Goal: Task Accomplishment & Management: Complete application form

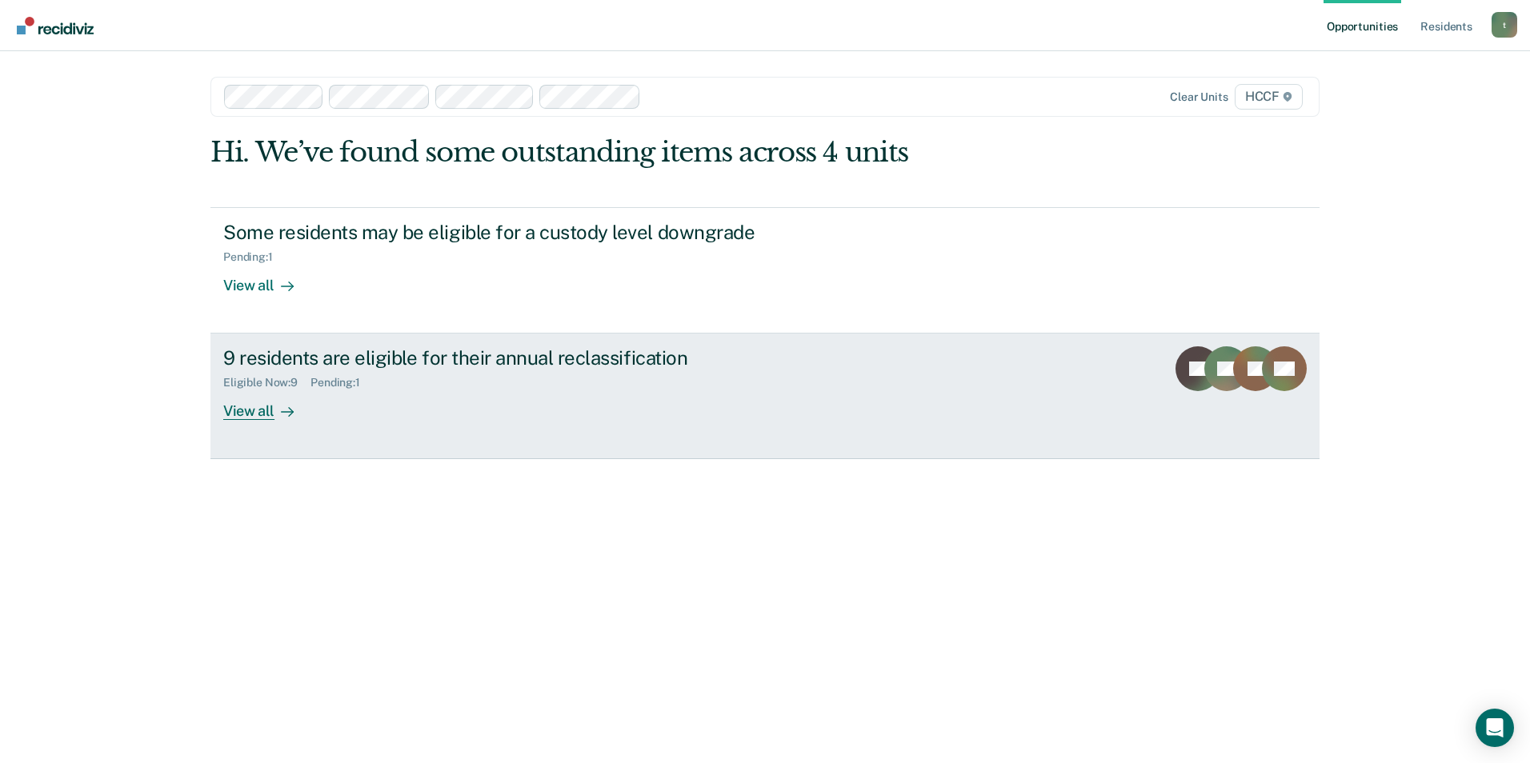
click at [257, 404] on div "View all" at bounding box center [268, 405] width 90 height 31
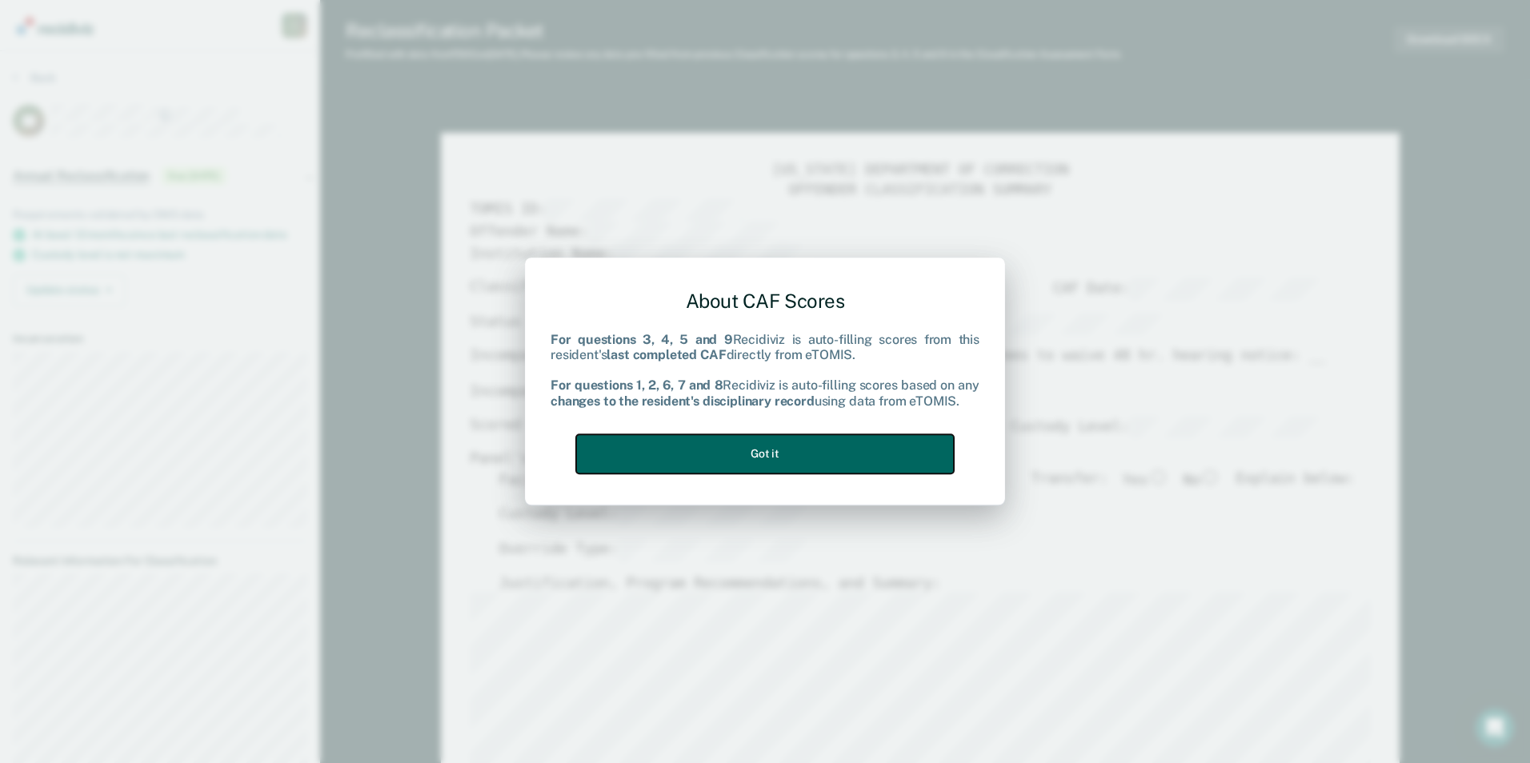
click at [723, 451] on button "Got it" at bounding box center [765, 453] width 378 height 39
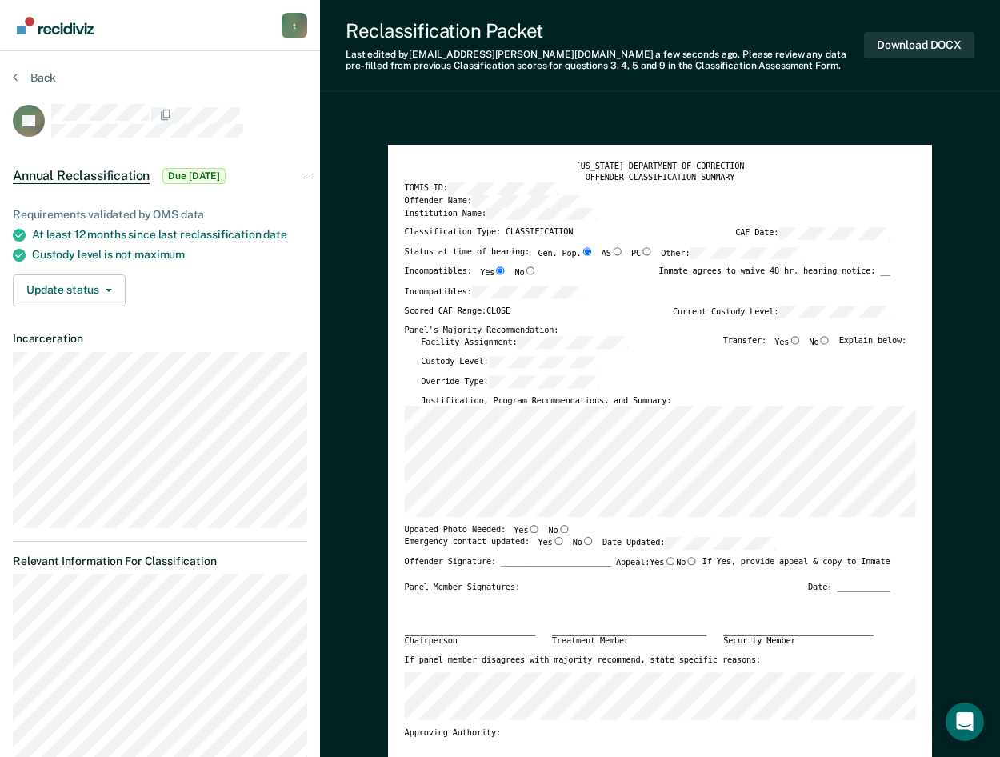
click at [830, 340] on input "No" at bounding box center [825, 340] width 12 height 8
type textarea "x"
radio input "true"
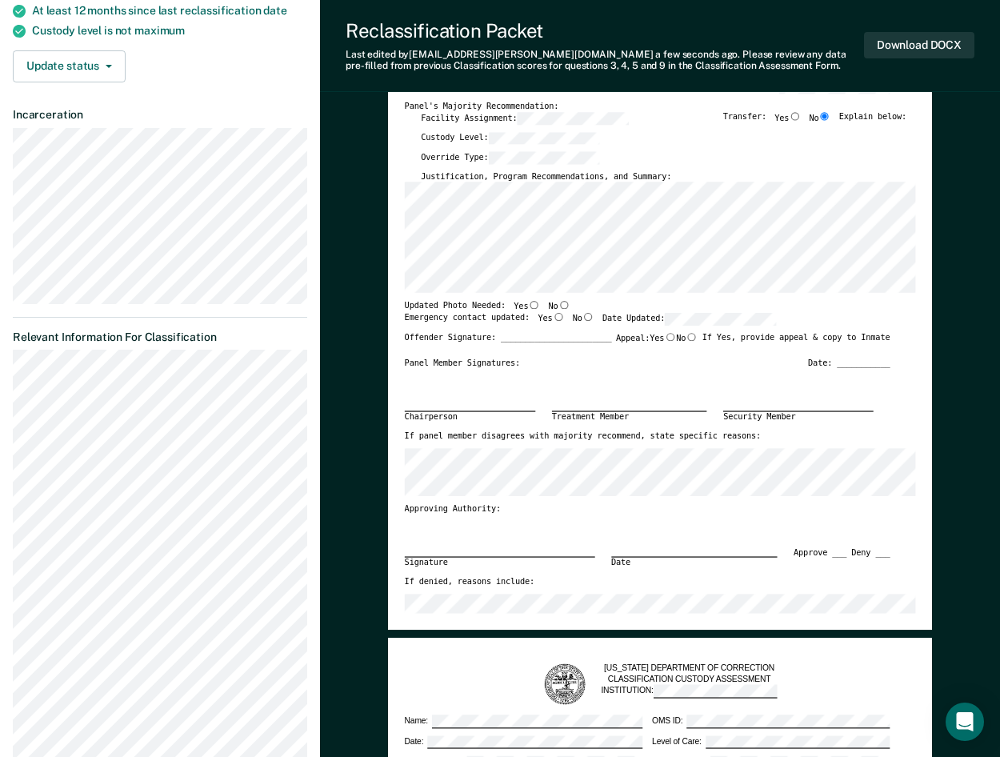
scroll to position [240, 0]
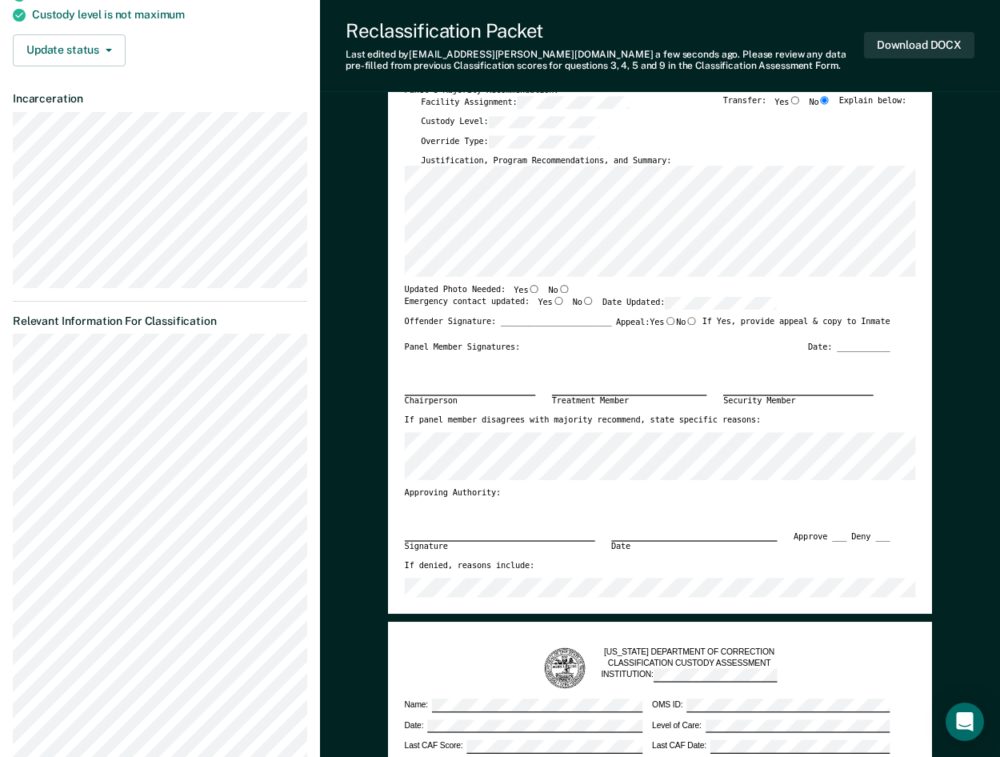
click at [528, 289] on input "Yes" at bounding box center [534, 289] width 12 height 8
type textarea "x"
radio input "true"
click at [553, 303] on input "Yes" at bounding box center [559, 301] width 12 height 8
type textarea "x"
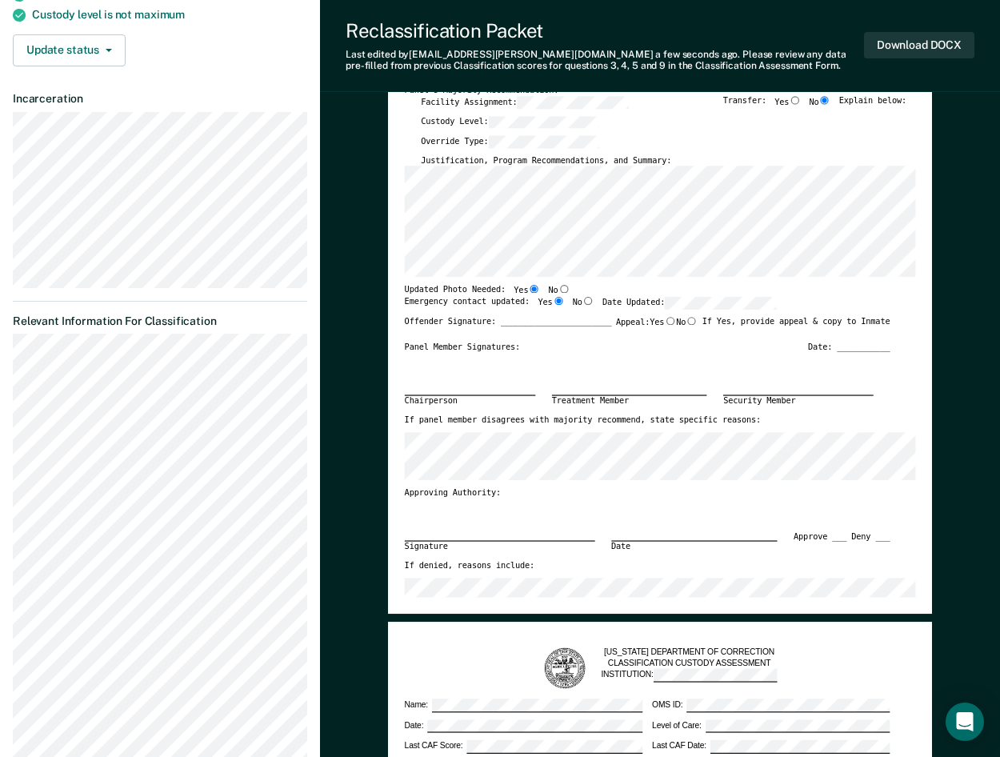
radio input "true"
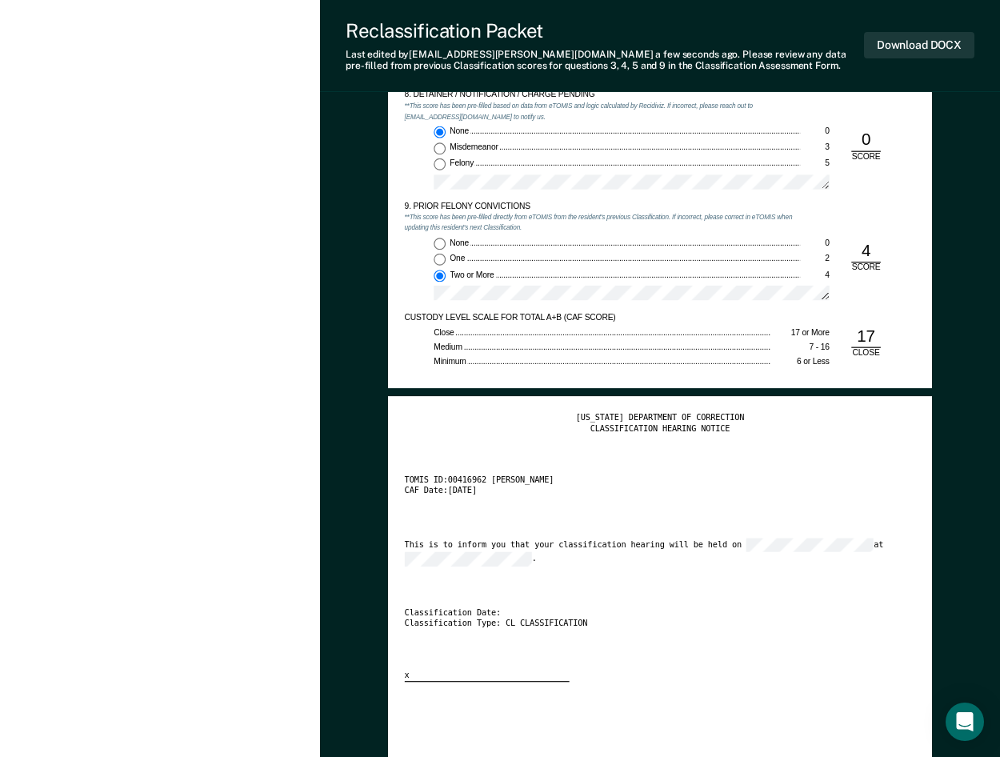
scroll to position [2000, 0]
click at [616, 330] on div "Close" at bounding box center [602, 331] width 337 height 10
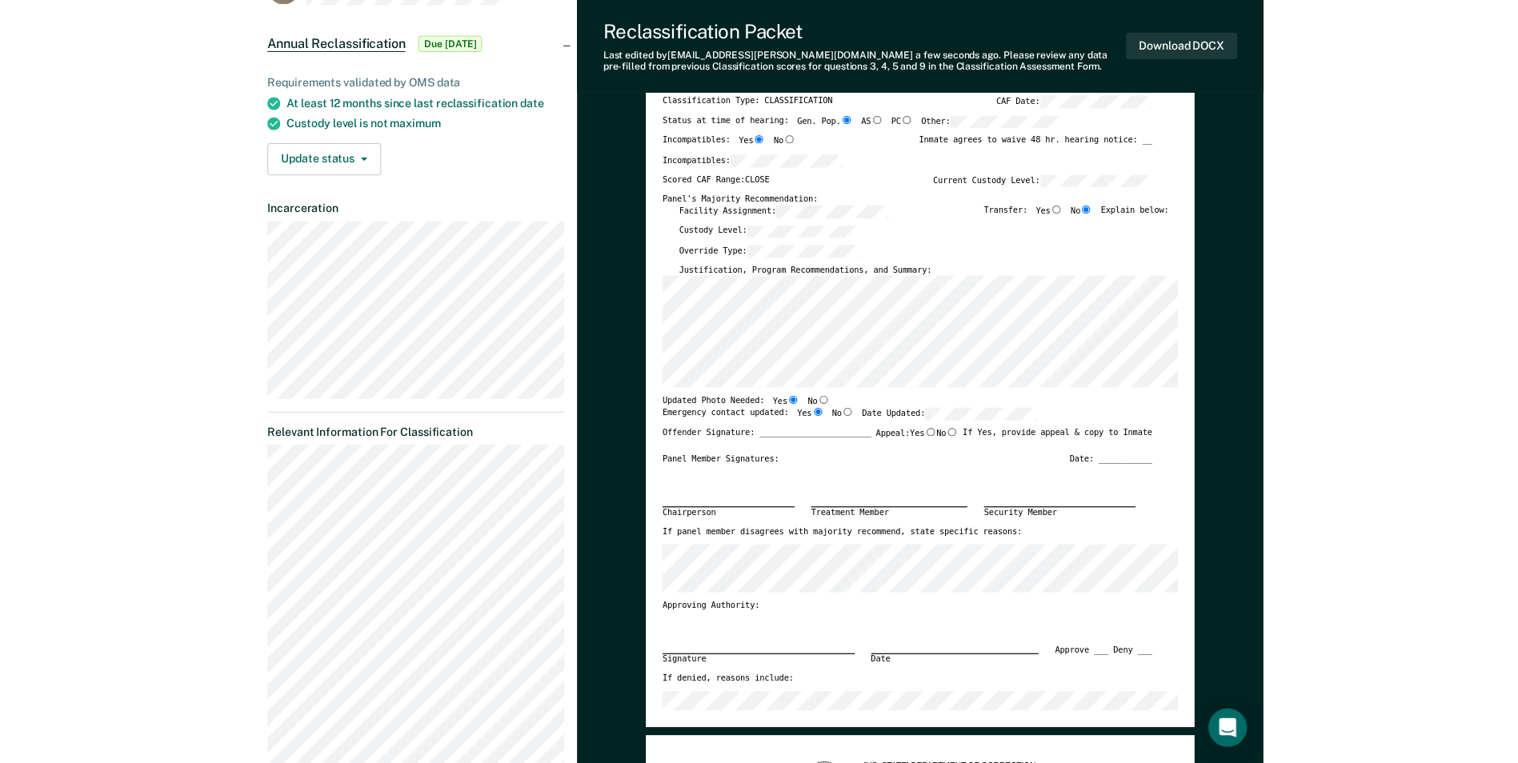
scroll to position [0, 0]
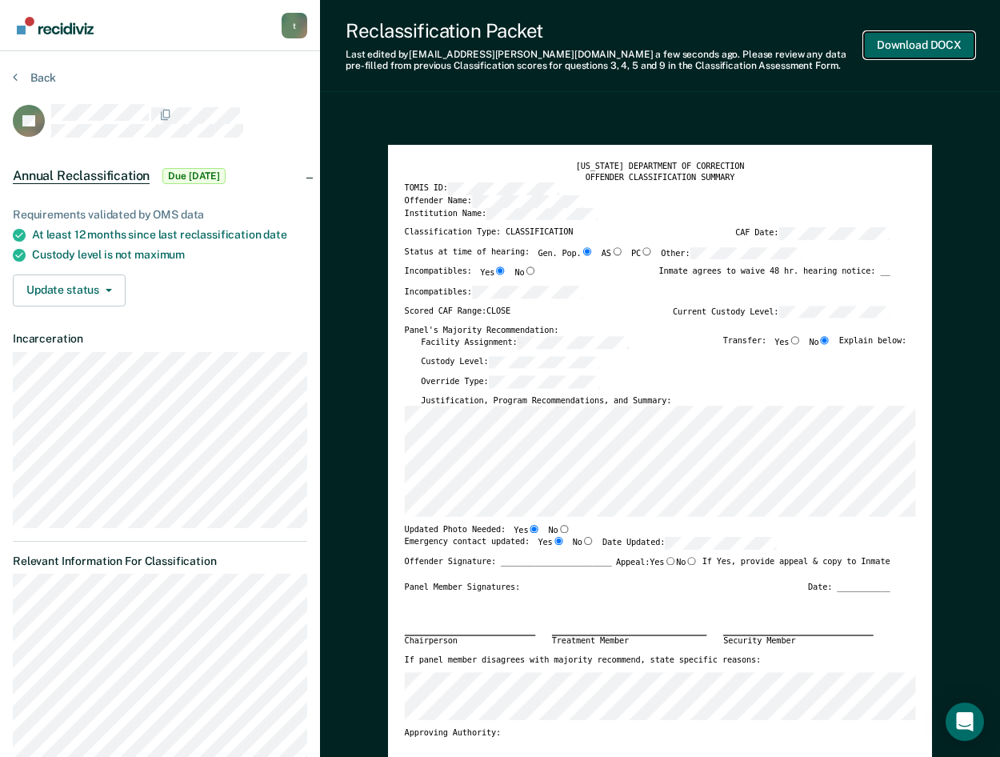
click at [918, 41] on button "Download DOCX" at bounding box center [919, 45] width 110 height 26
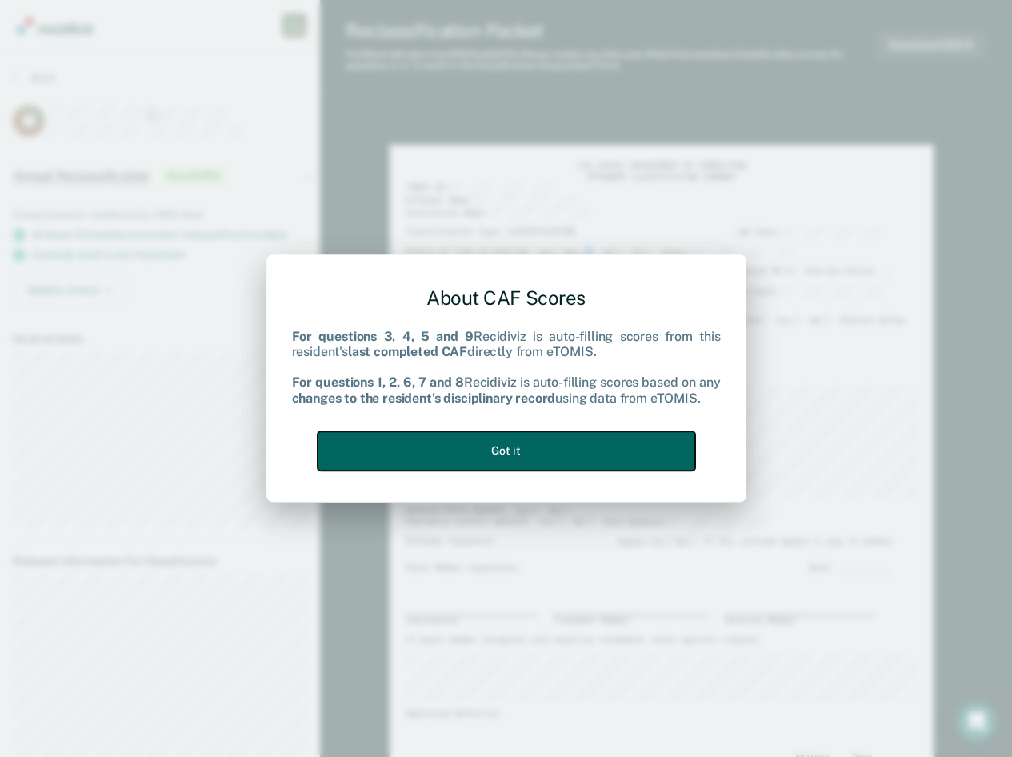
click at [576, 458] on button "Got it" at bounding box center [507, 450] width 378 height 39
click at [571, 452] on button "Got it" at bounding box center [507, 450] width 378 height 39
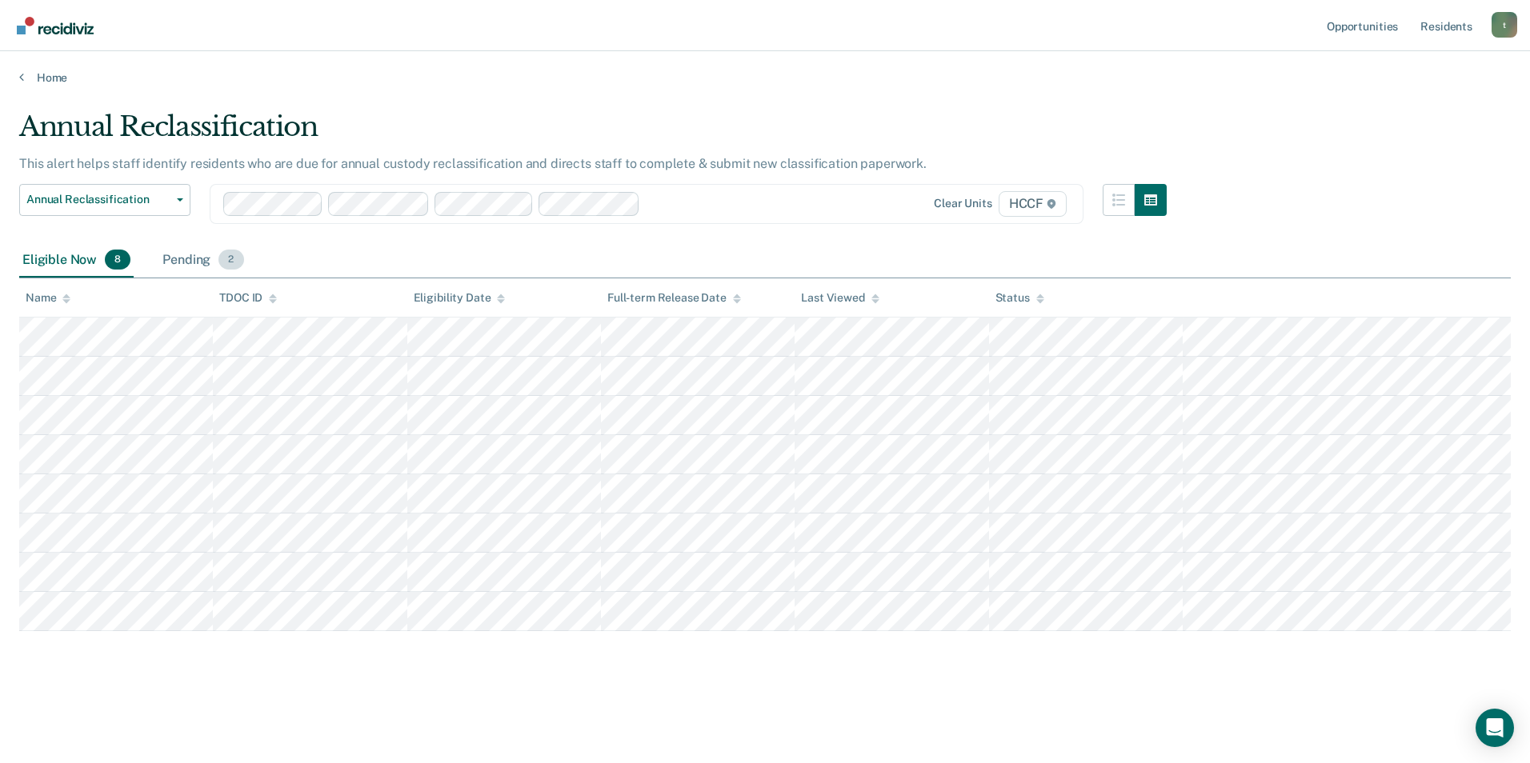
click at [202, 261] on div "Pending 2" at bounding box center [202, 260] width 87 height 35
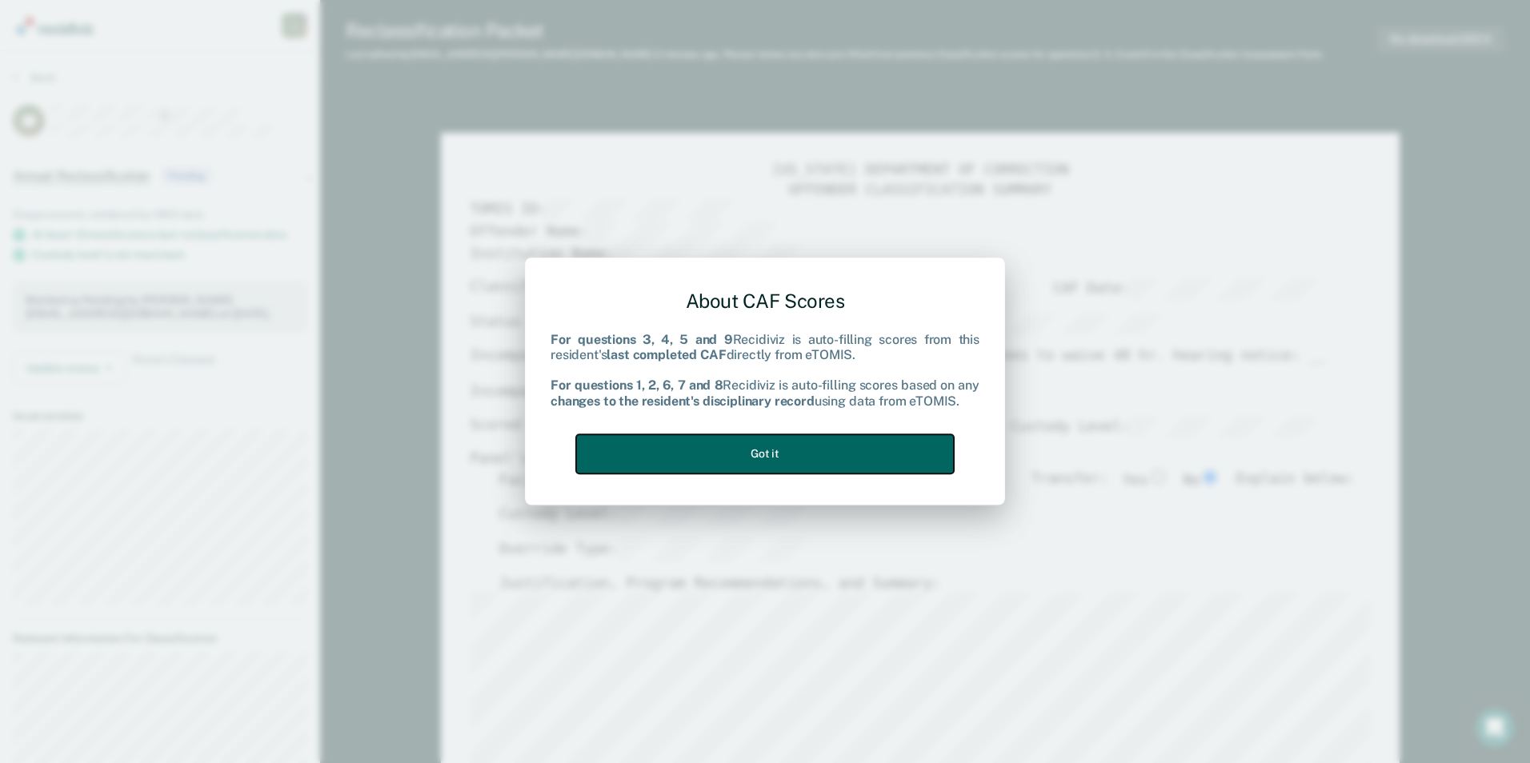
click at [814, 462] on button "Got it" at bounding box center [765, 453] width 378 height 39
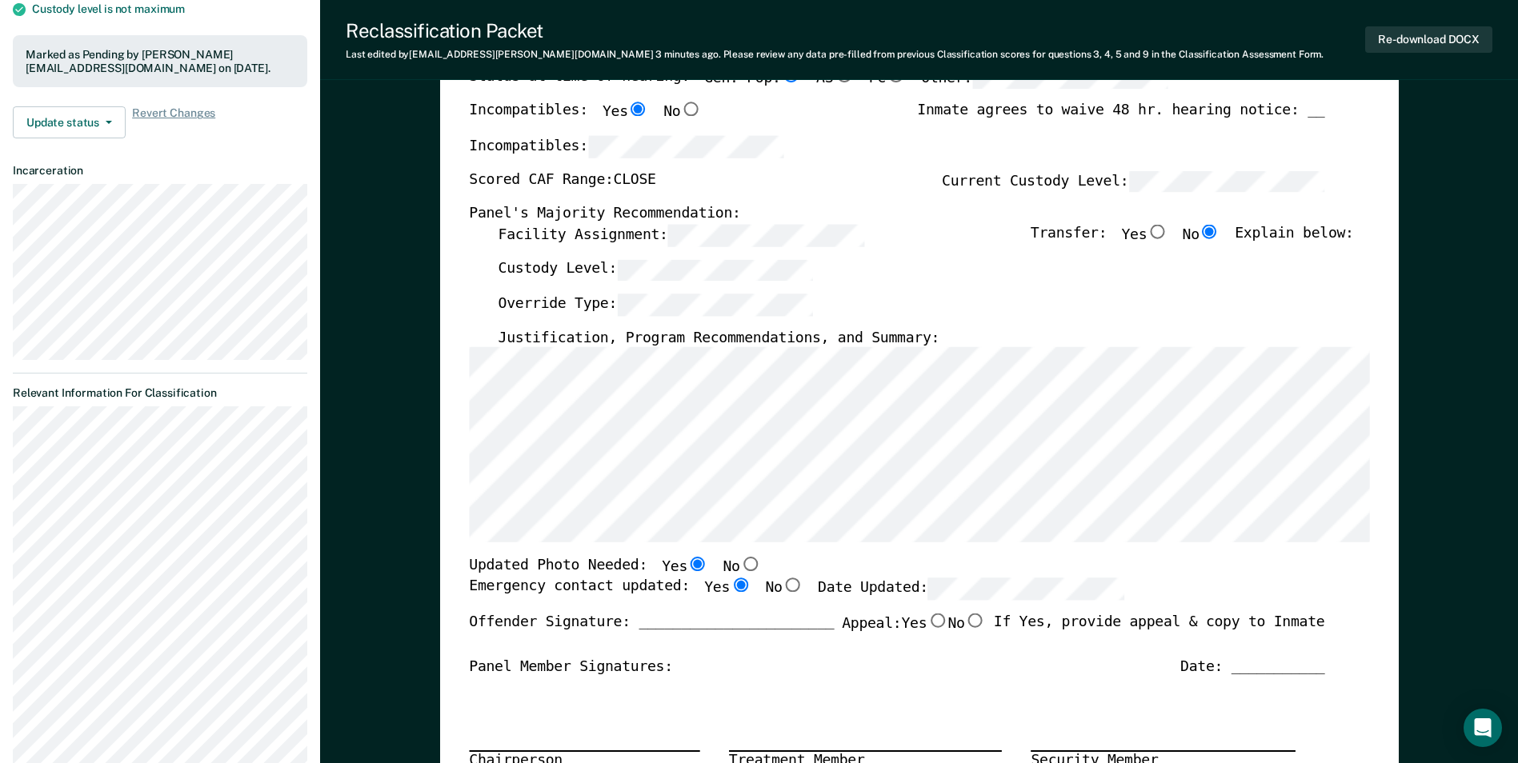
scroll to position [160, 0]
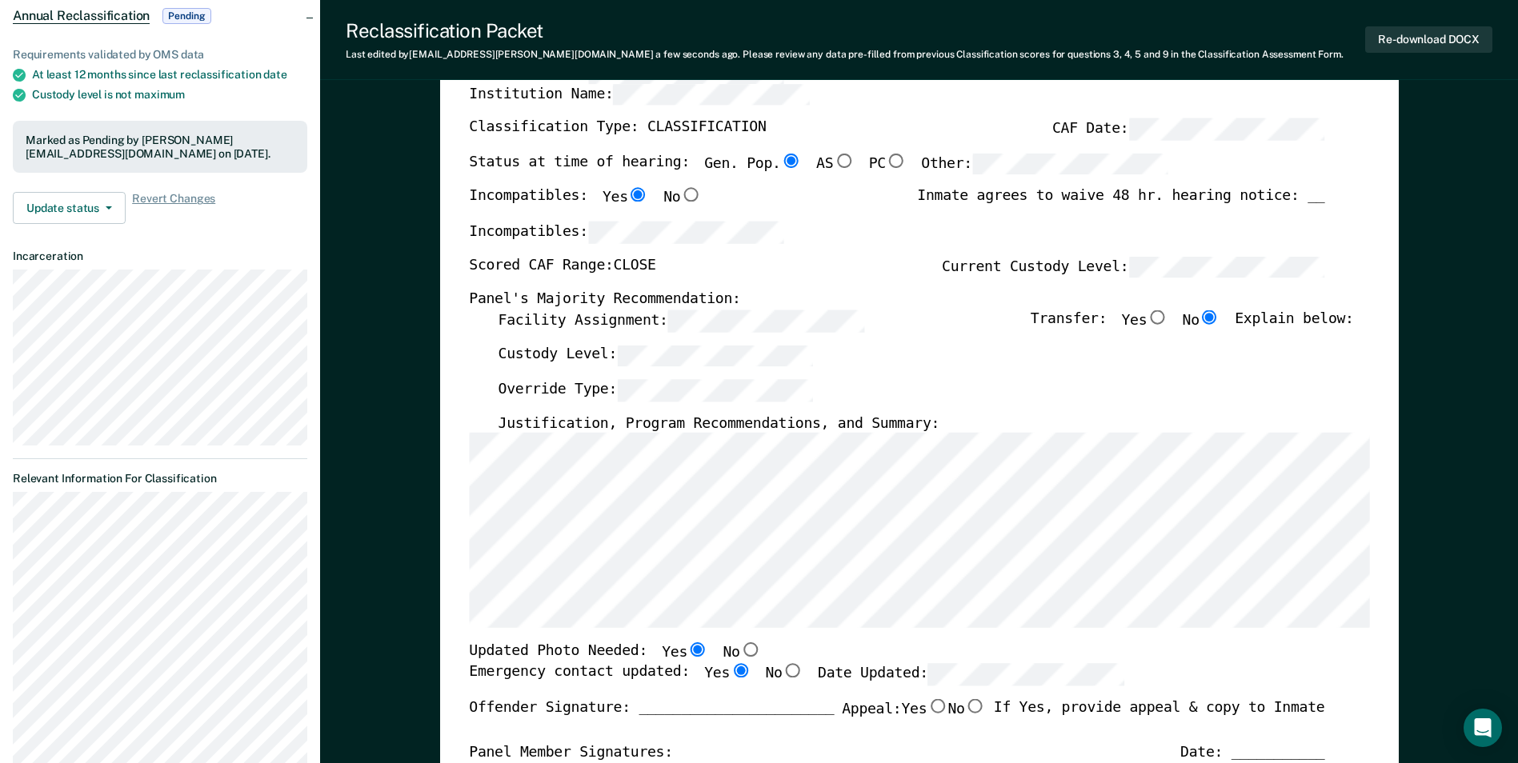
click at [758, 650] on div "Updated Photo Needed: Yes No" at bounding box center [896, 653] width 855 height 21
click at [766, 643] on div "[US_STATE] DEPARTMENT OF CORRECTION OFFENDER CLASSIFICATION SUMMARY TOMIS ID: O…" at bounding box center [919, 623] width 900 height 1242
click at [760, 642] on div "[US_STATE] DEPARTMENT OF CORRECTION OFFENDER CLASSIFICATION SUMMARY TOMIS ID: O…" at bounding box center [919, 623] width 900 height 1242
click at [758, 651] on div "Updated Photo Needed: Yes No" at bounding box center [896, 653] width 855 height 21
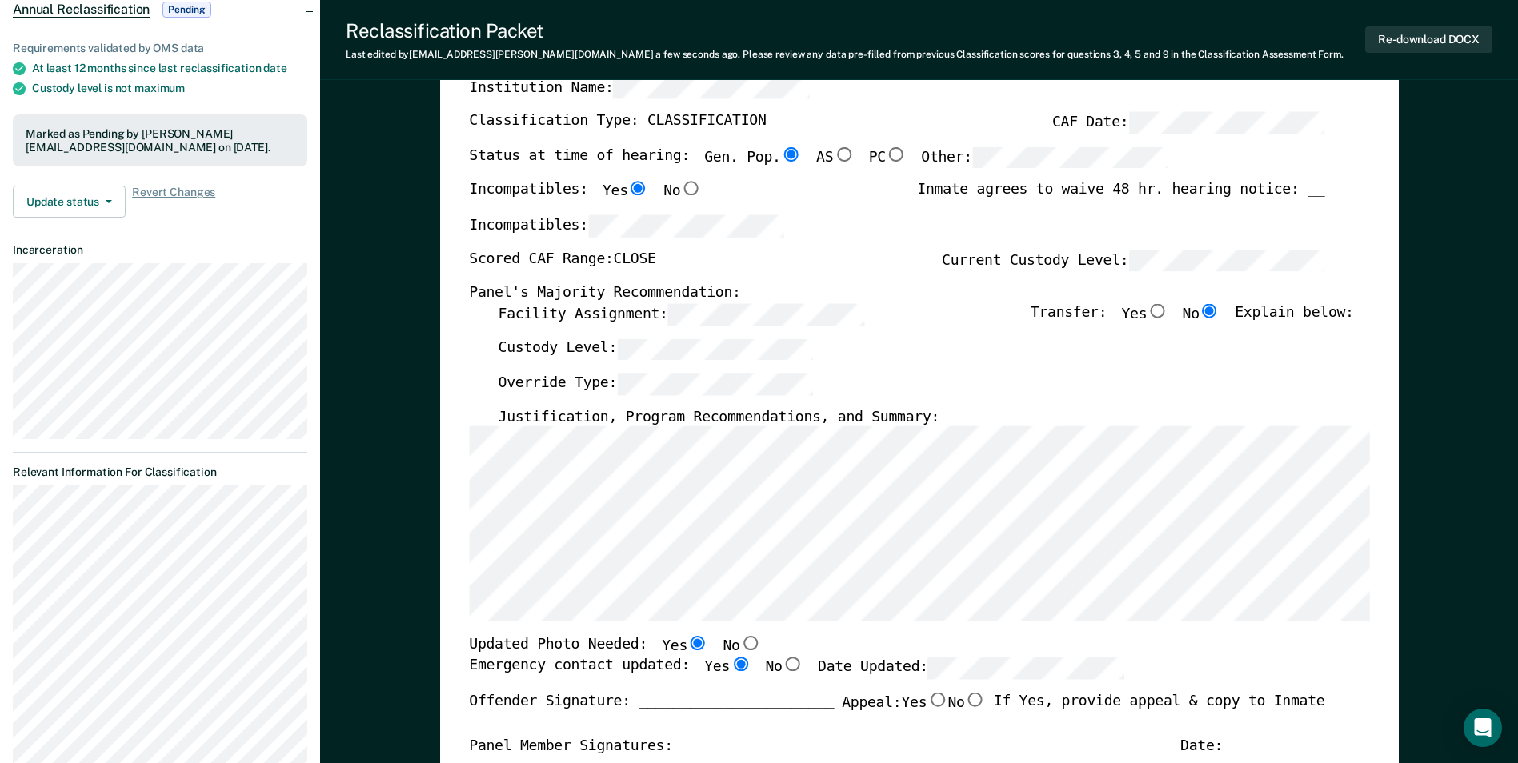
scroll to position [0, 0]
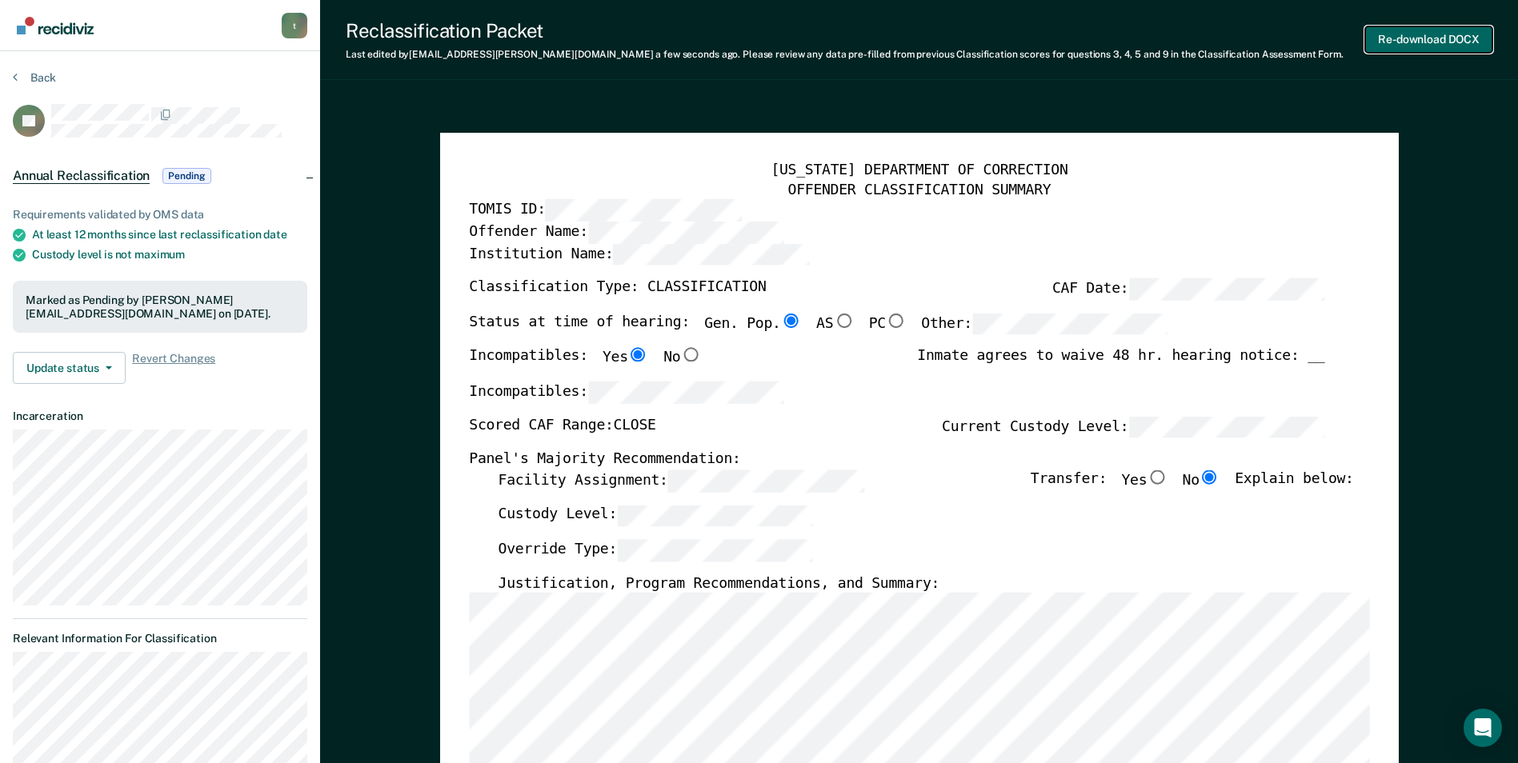
click at [1407, 36] on button "Re-download DOCX" at bounding box center [1428, 39] width 127 height 26
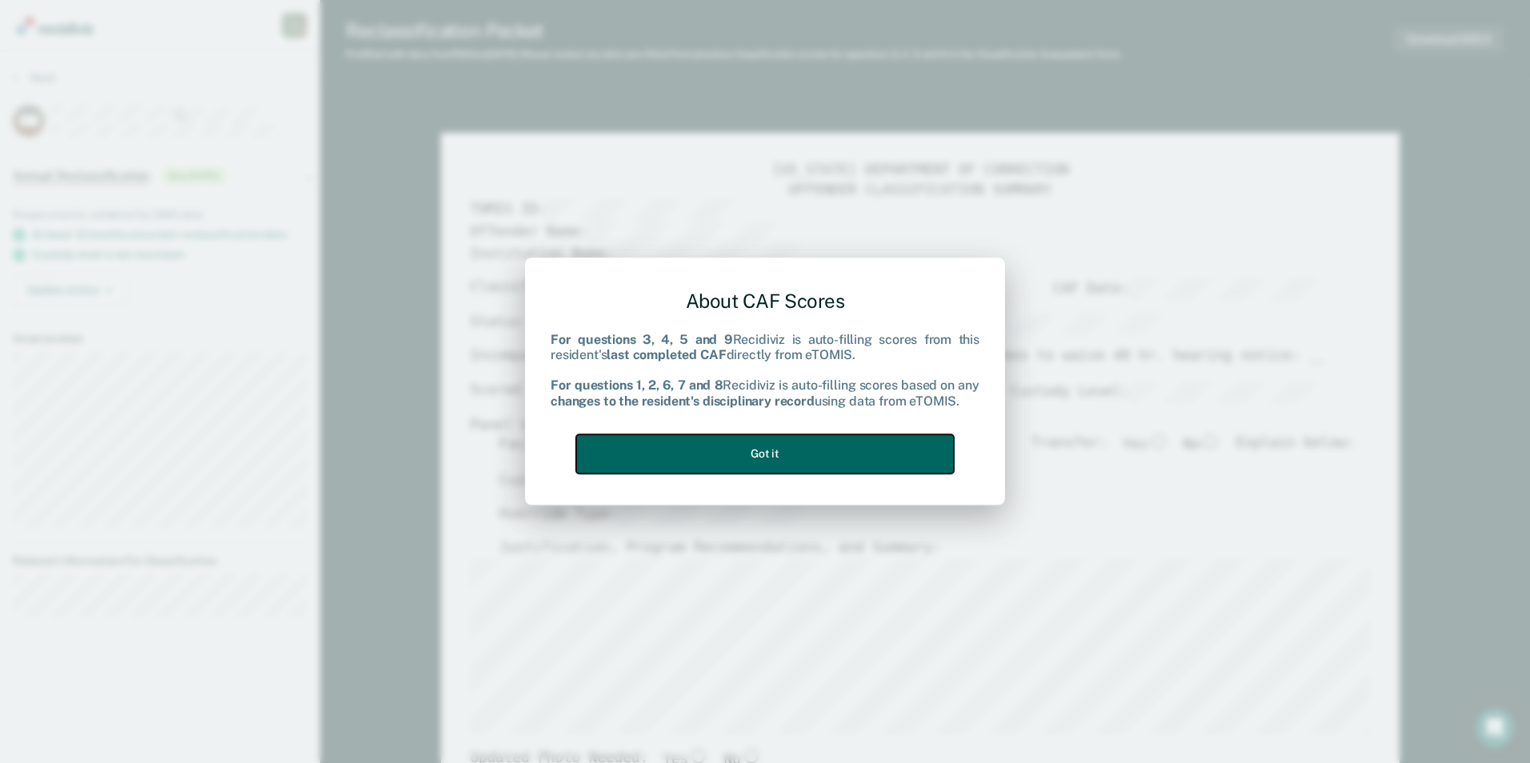
click at [785, 456] on button "Got it" at bounding box center [765, 453] width 378 height 39
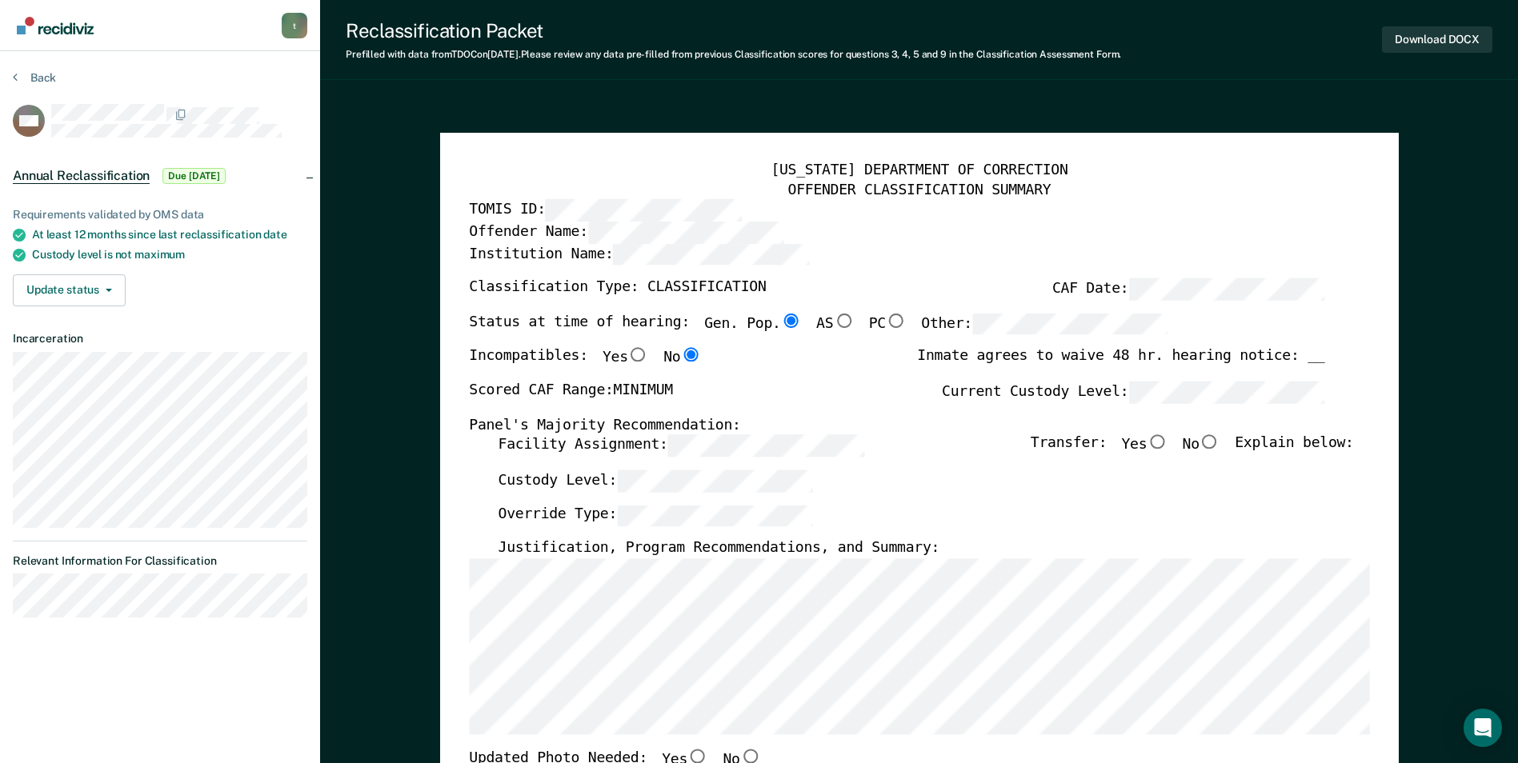
click at [1215, 443] on input "No" at bounding box center [1209, 442] width 21 height 14
type textarea "x"
radio input "true"
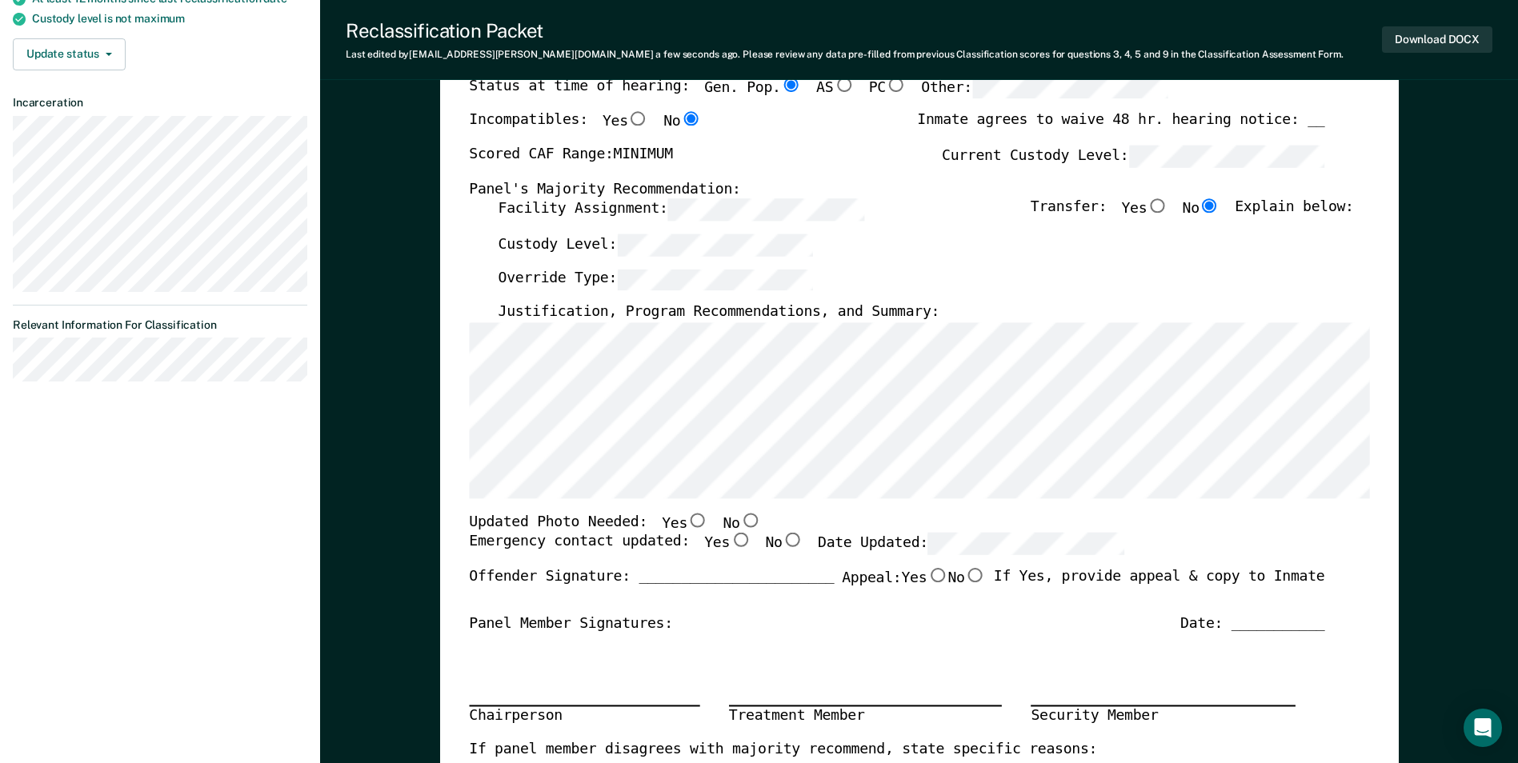
scroll to position [320, 0]
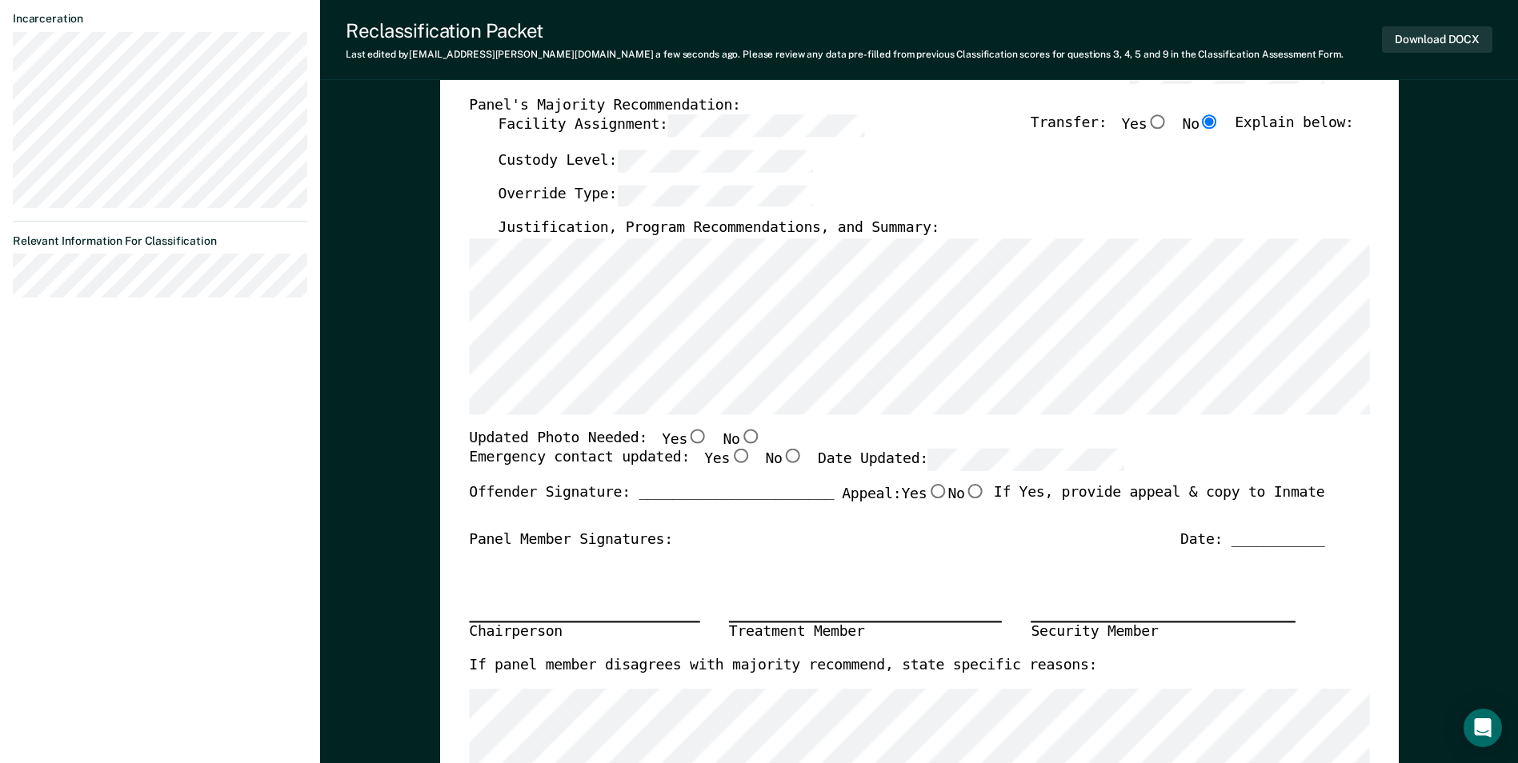
click at [687, 435] on input "Yes" at bounding box center [697, 436] width 21 height 14
type textarea "x"
radio input "true"
click at [730, 457] on input "Yes" at bounding box center [740, 457] width 21 height 14
type textarea "x"
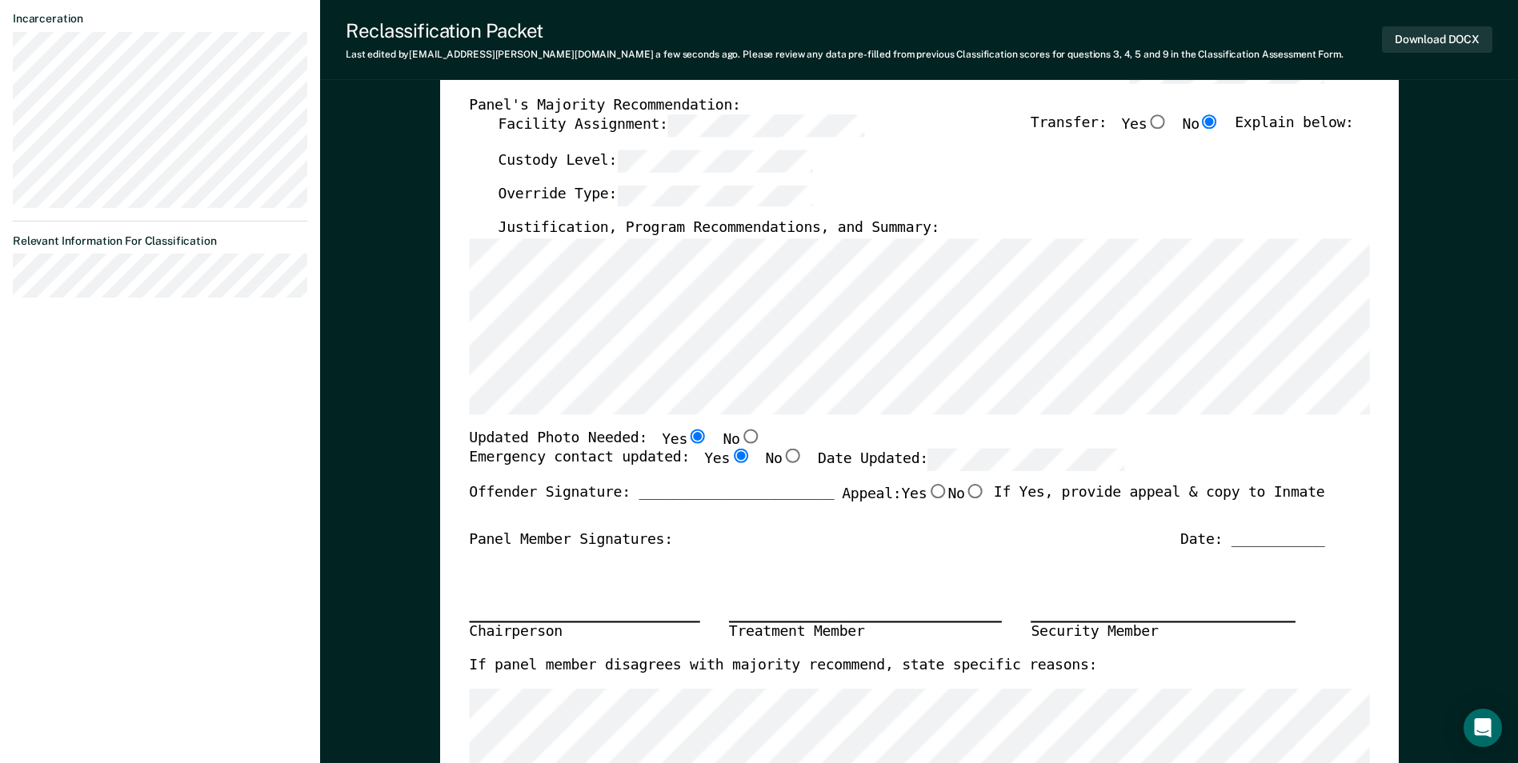
radio input "true"
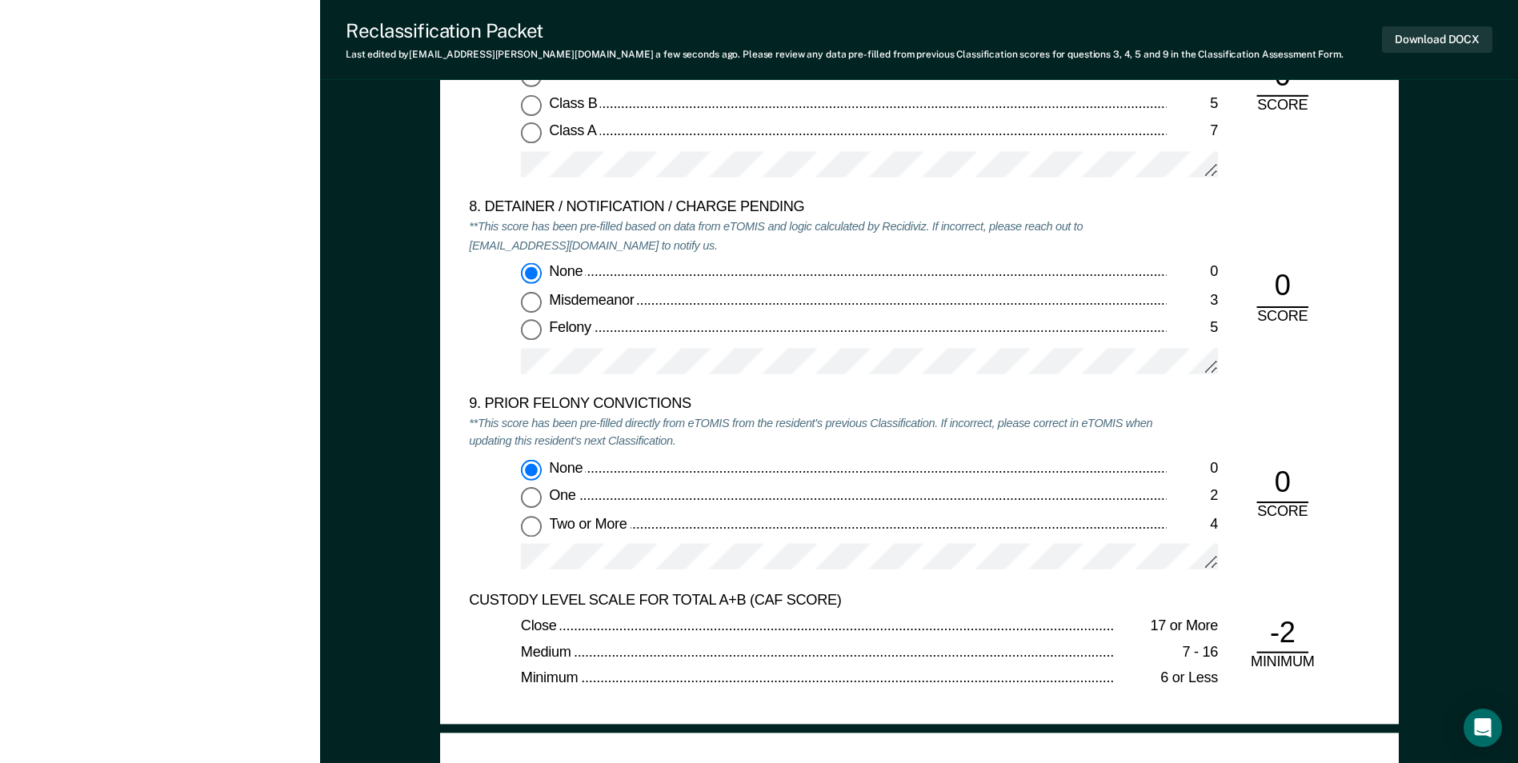
scroll to position [3680, 0]
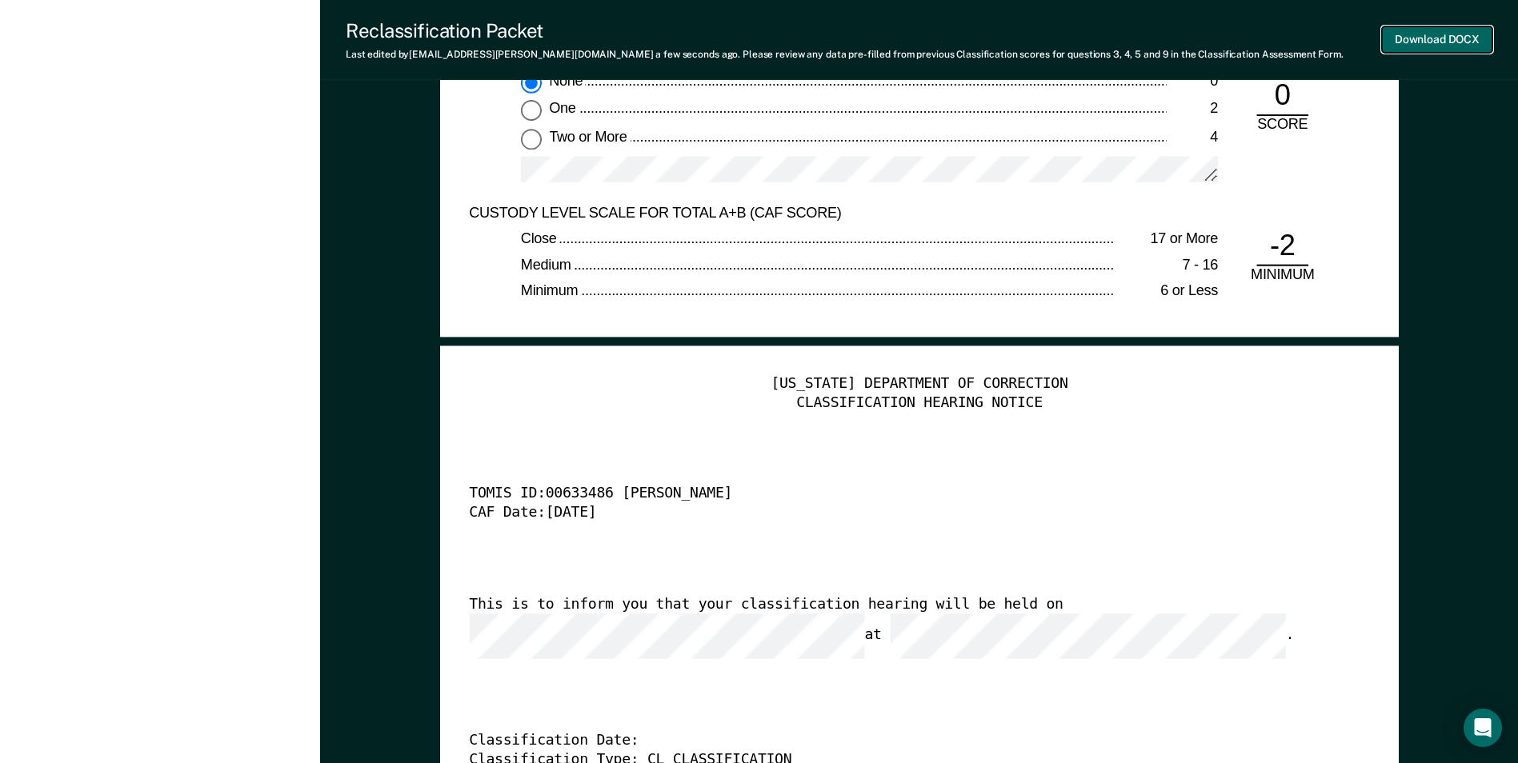
click at [1428, 38] on button "Download DOCX" at bounding box center [1437, 39] width 110 height 26
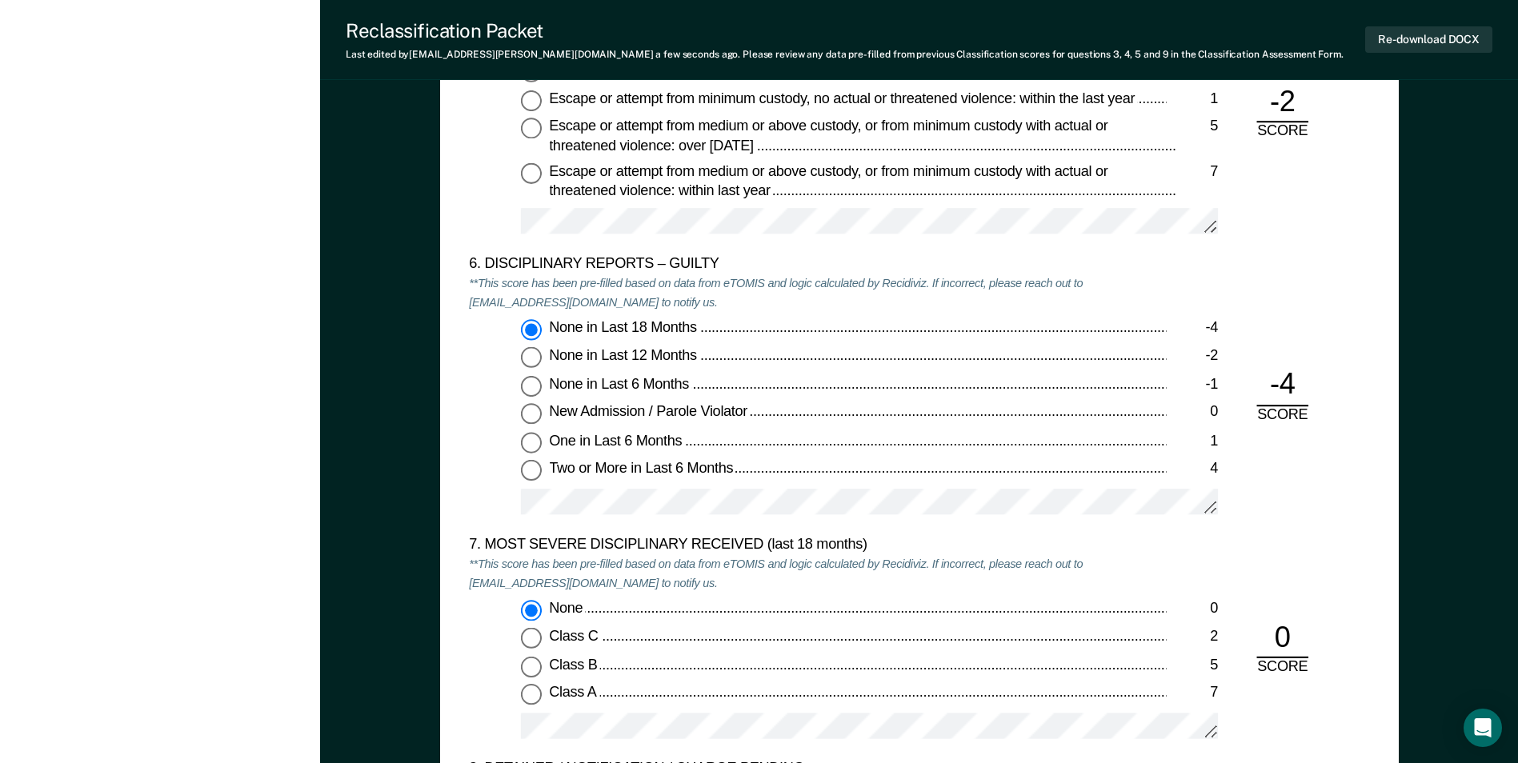
scroll to position [2720, 0]
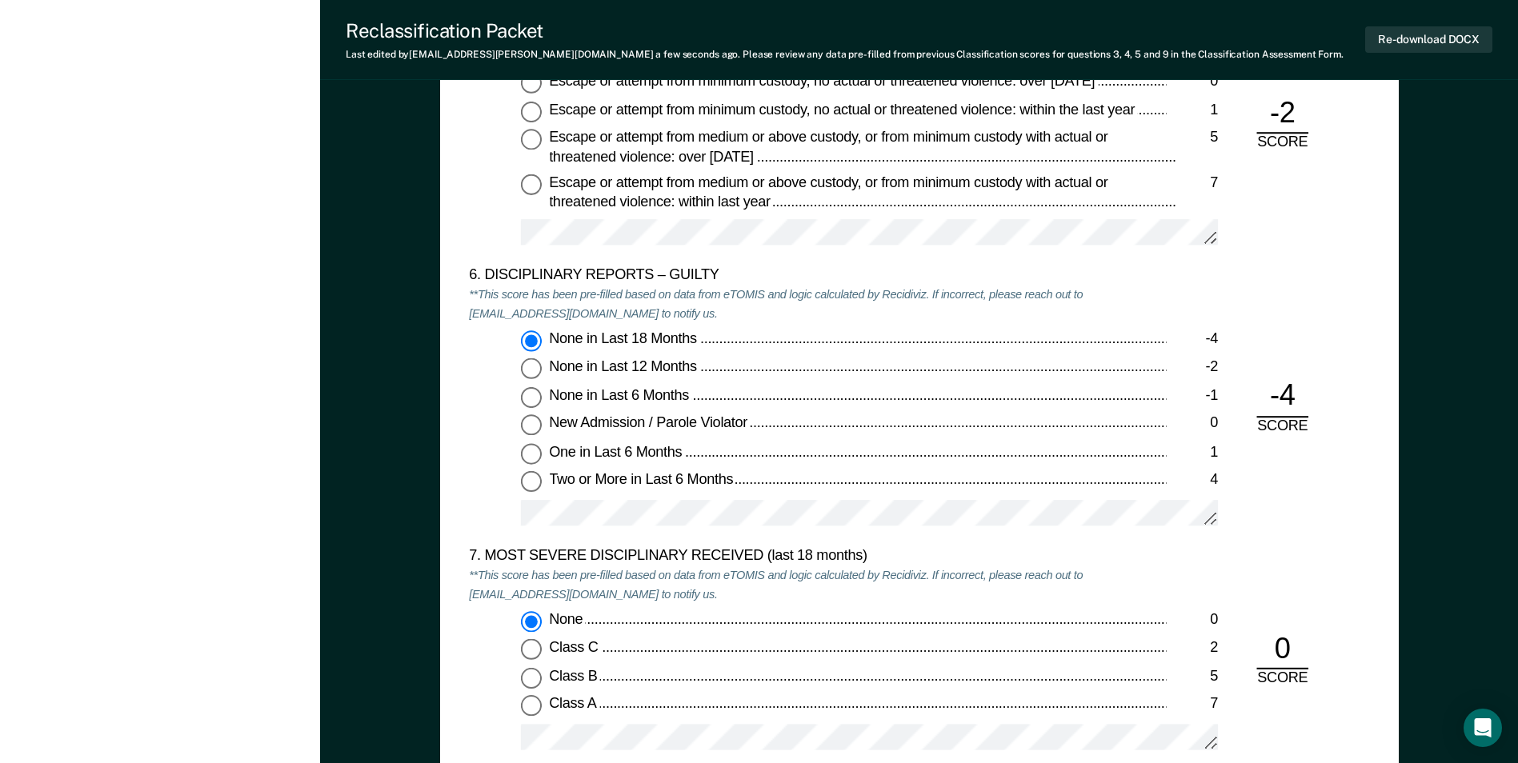
click at [1444, 150] on div "[US_STATE] DEPARTMENT OF CORRECTION OFFENDER CLASSIFICATION SUMMARY TOMIS ID: O…" at bounding box center [919, 29] width 1198 height 5301
click at [746, 329] on div "6. DISCIPLINARY REPORTS – GUILTY **This score has been pre-filled based on data…" at bounding box center [817, 407] width 697 height 281
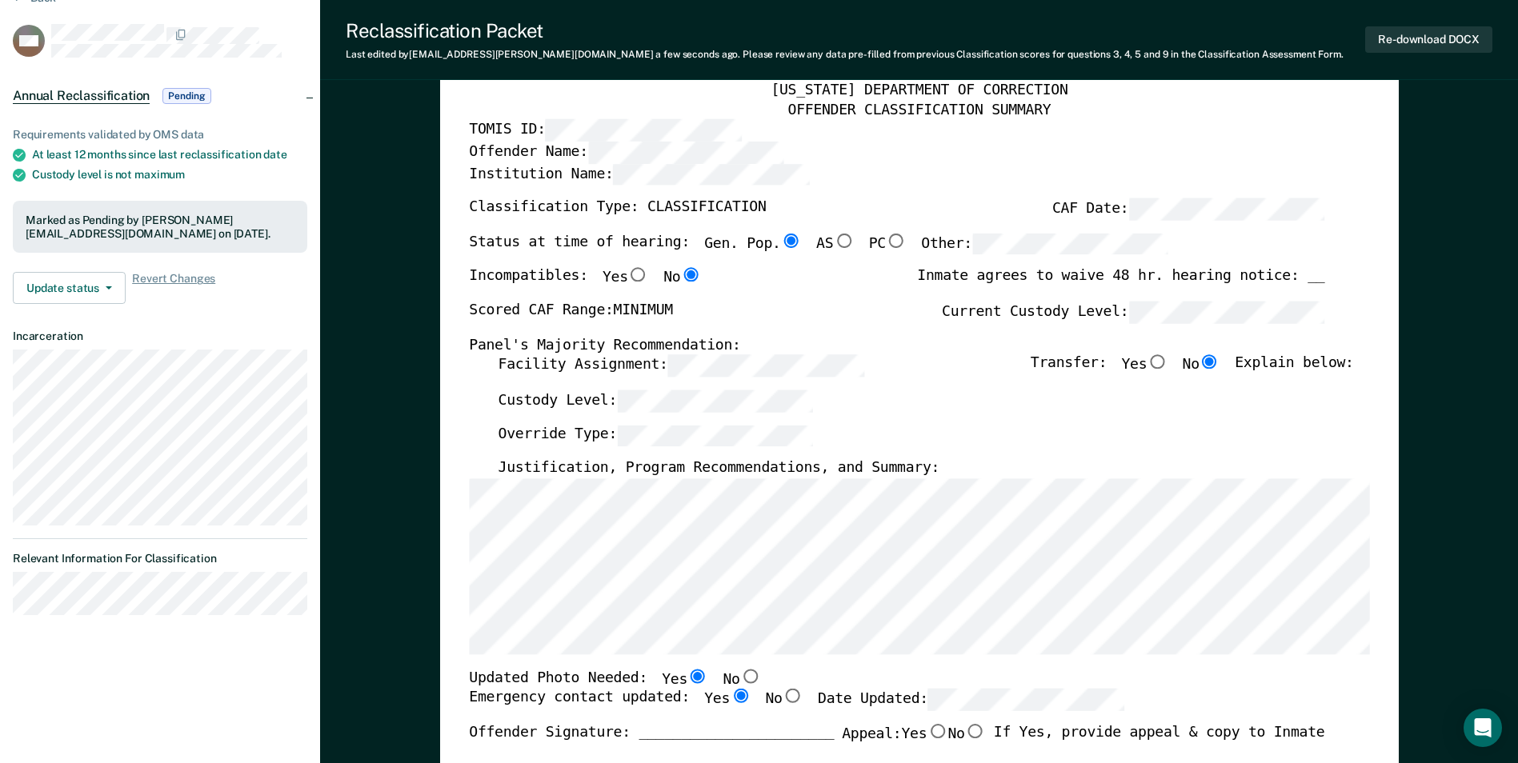
scroll to position [0, 0]
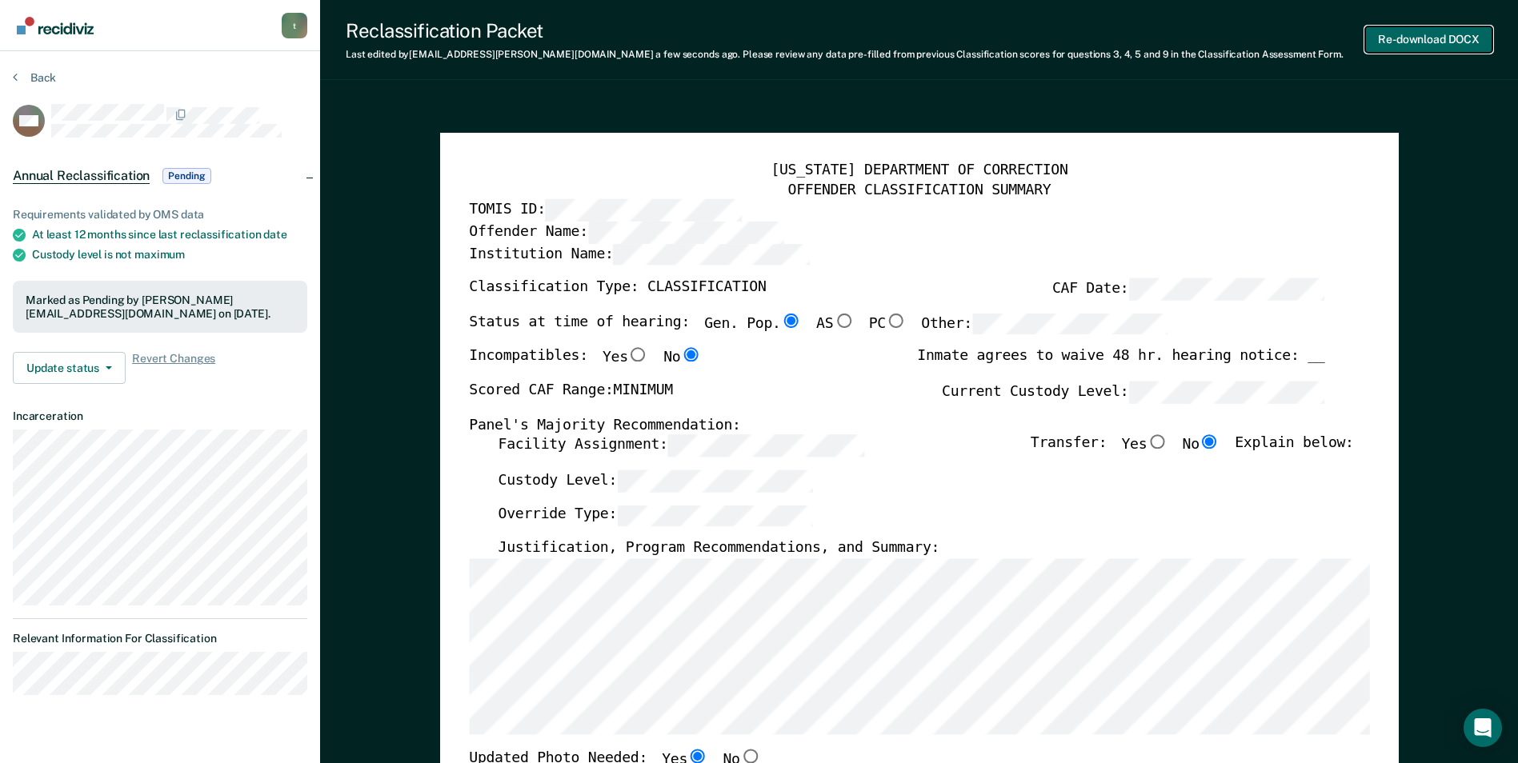
click at [1398, 39] on button "Re-download DOCX" at bounding box center [1428, 39] width 127 height 26
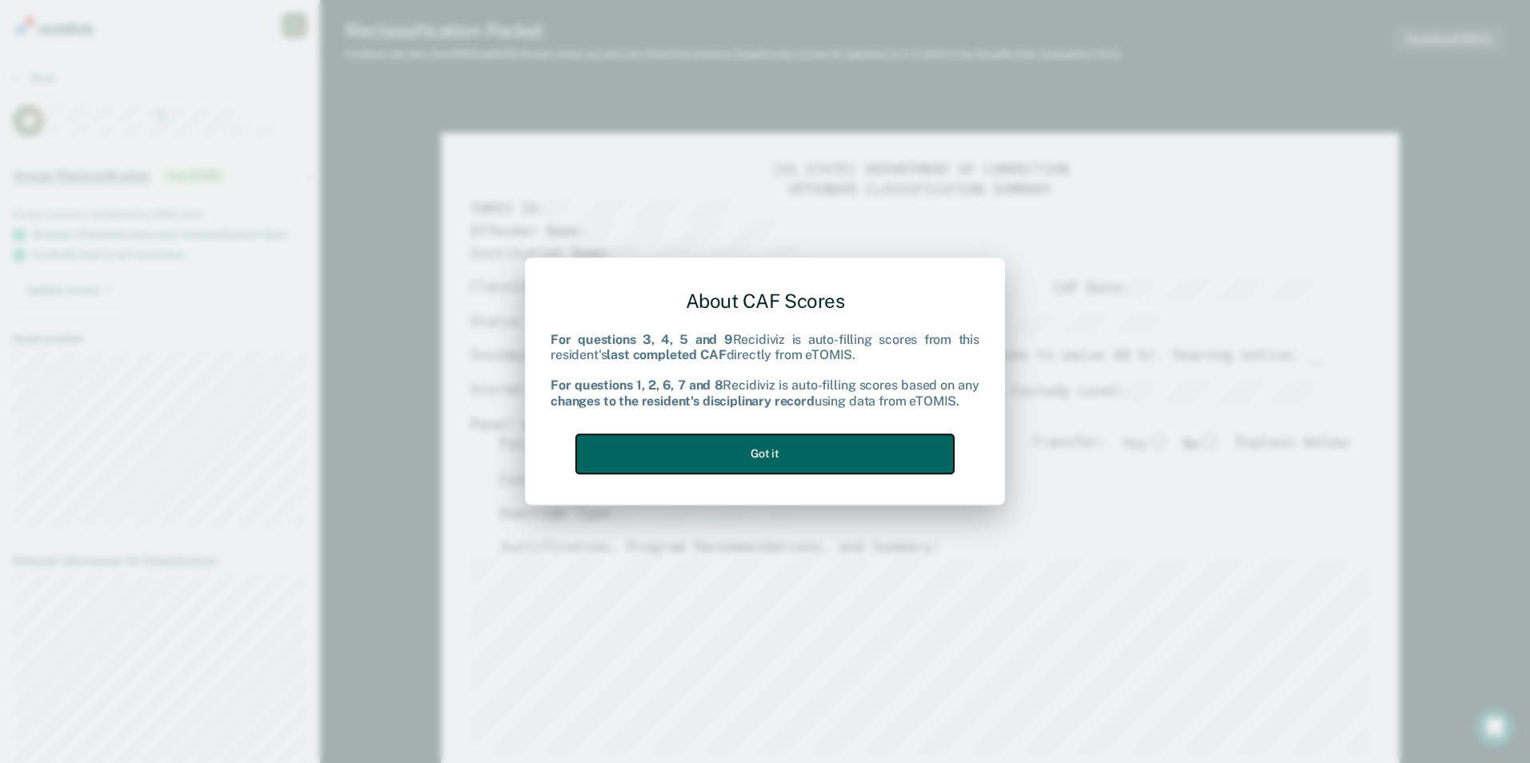
click at [823, 461] on button "Got it" at bounding box center [765, 453] width 378 height 39
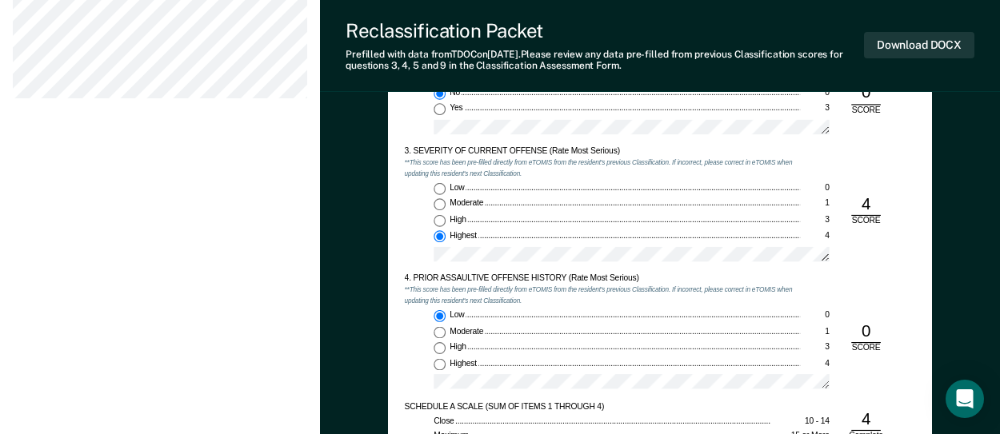
scroll to position [1200, 0]
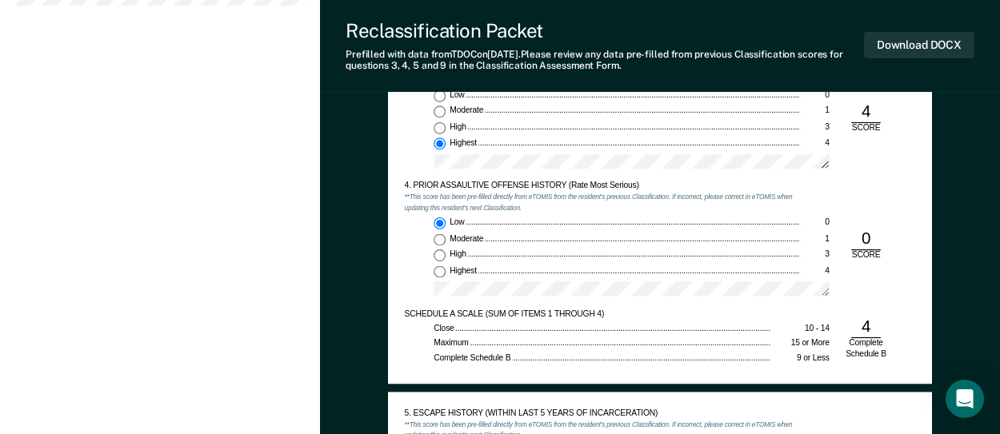
click at [436, 272] on input "Highest 4" at bounding box center [440, 272] width 12 height 12
type textarea "x"
radio input "false"
radio input "true"
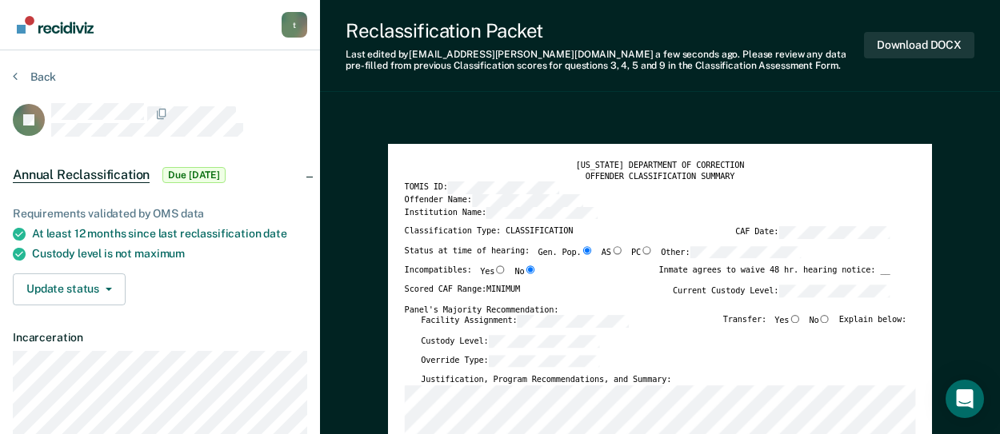
scroll to position [0, 0]
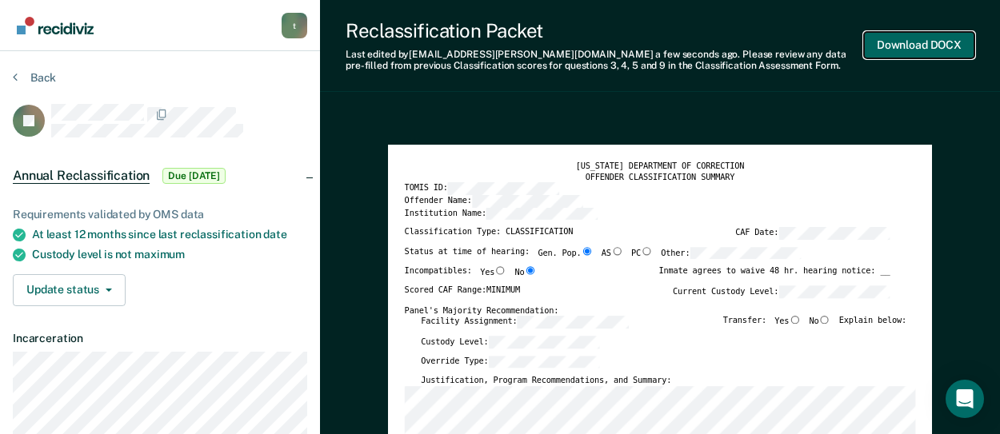
click at [885, 46] on button "Download DOCX" at bounding box center [919, 45] width 110 height 26
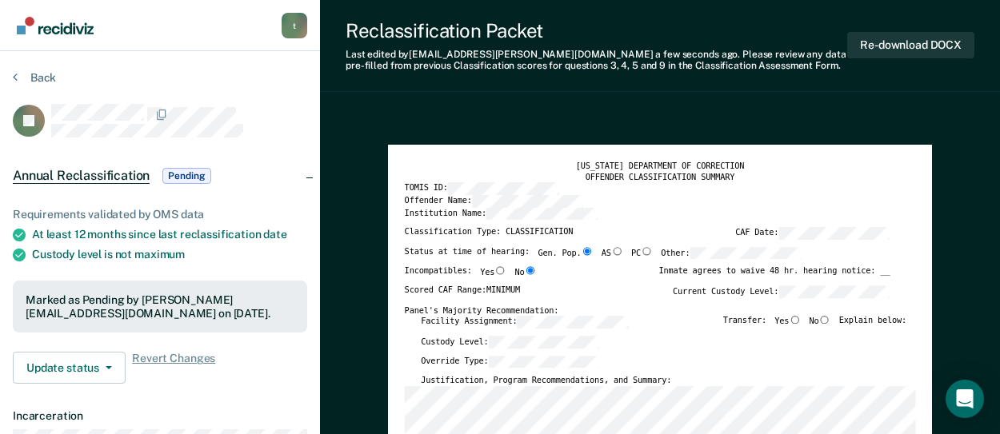
click at [830, 320] on input "No" at bounding box center [825, 320] width 12 height 8
type textarea "x"
radio input "true"
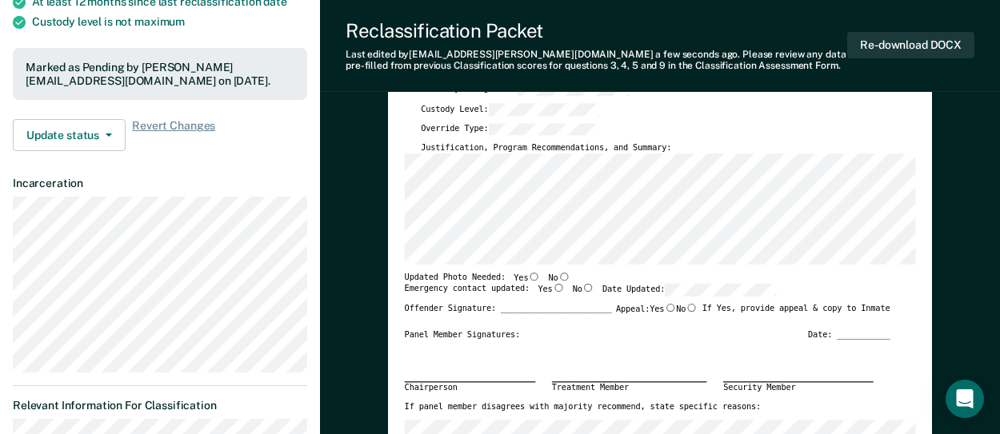
scroll to position [320, 0]
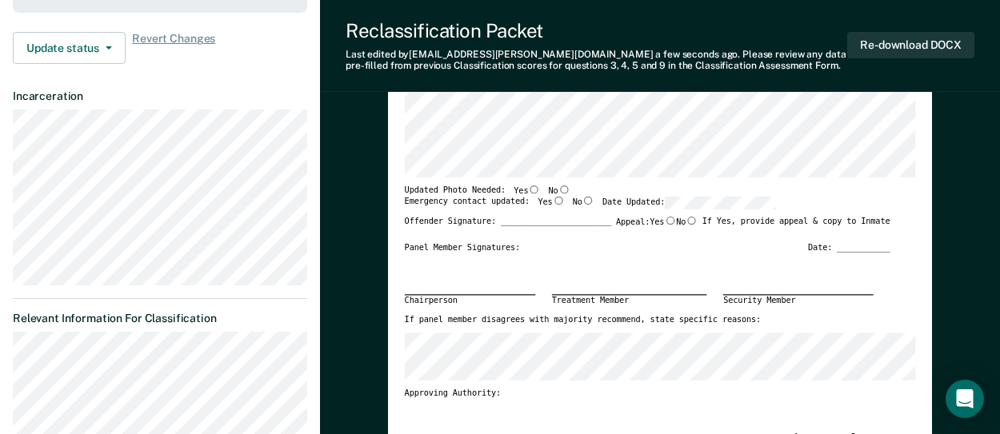
click at [528, 190] on input "Yes" at bounding box center [534, 189] width 12 height 8
type textarea "x"
radio input "true"
click at [553, 202] on input "Yes" at bounding box center [559, 201] width 12 height 8
type textarea "x"
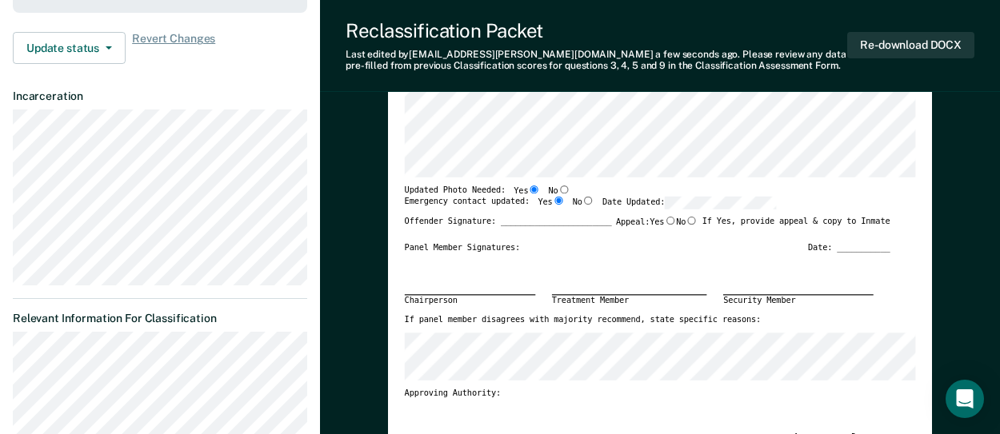
radio input "true"
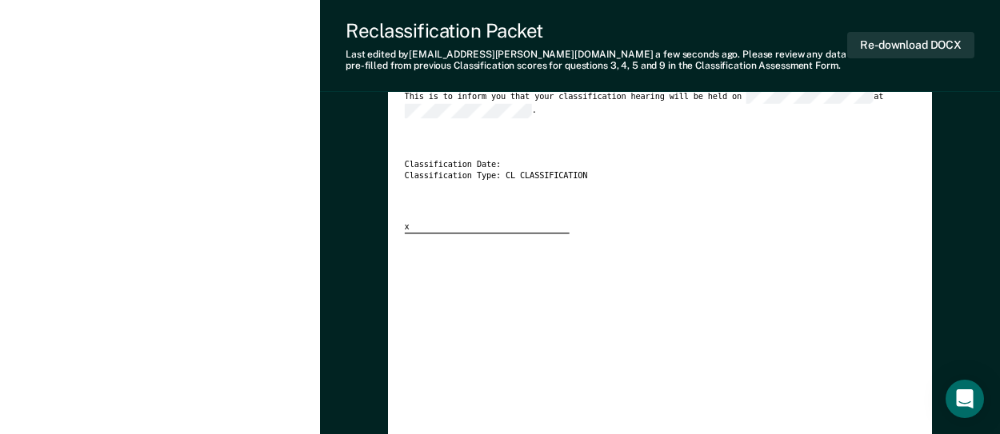
scroll to position [2400, 0]
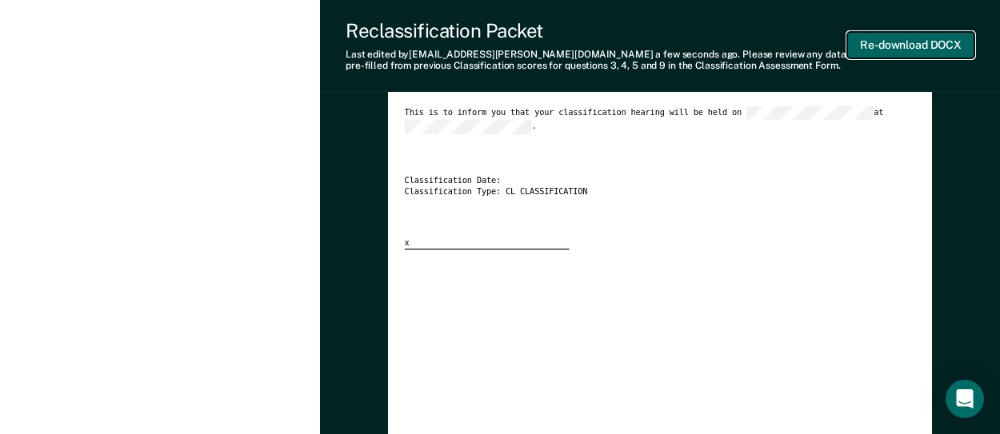
click at [883, 47] on button "Re-download DOCX" at bounding box center [910, 45] width 127 height 26
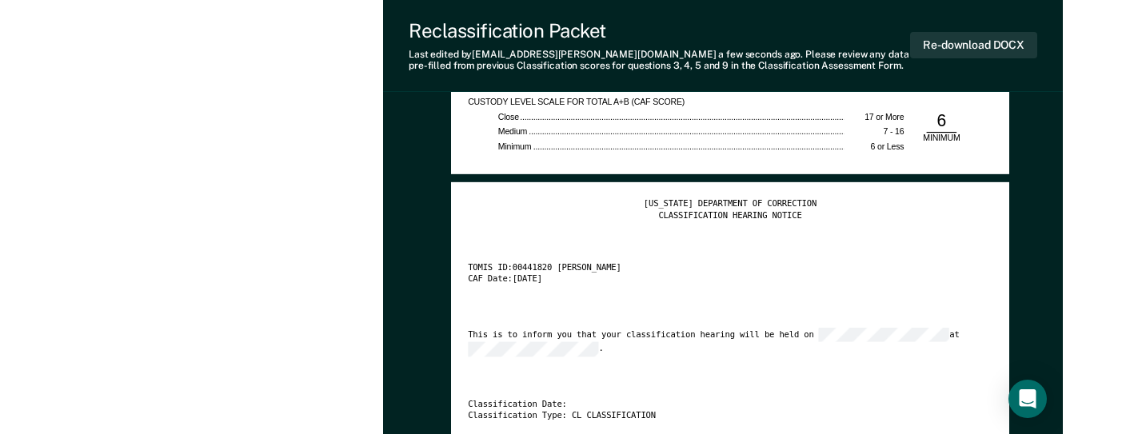
scroll to position [0, 0]
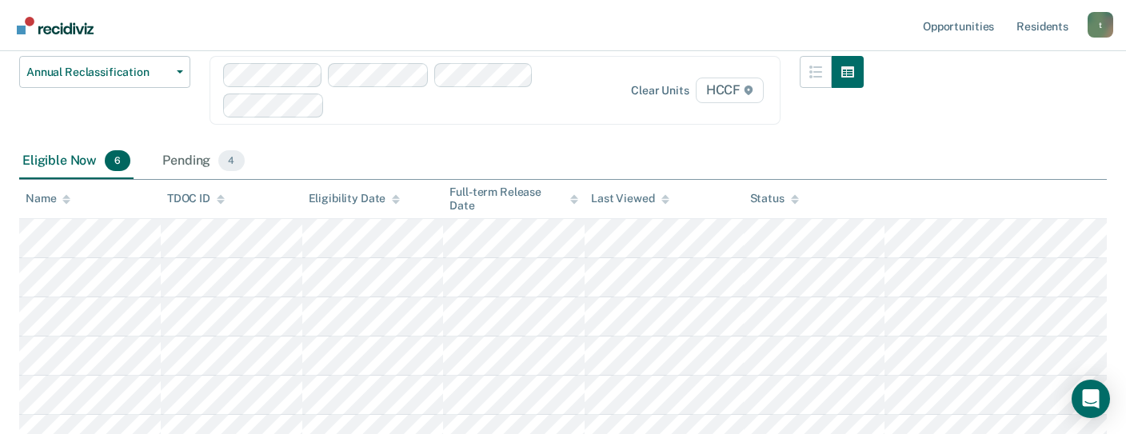
scroll to position [160, 0]
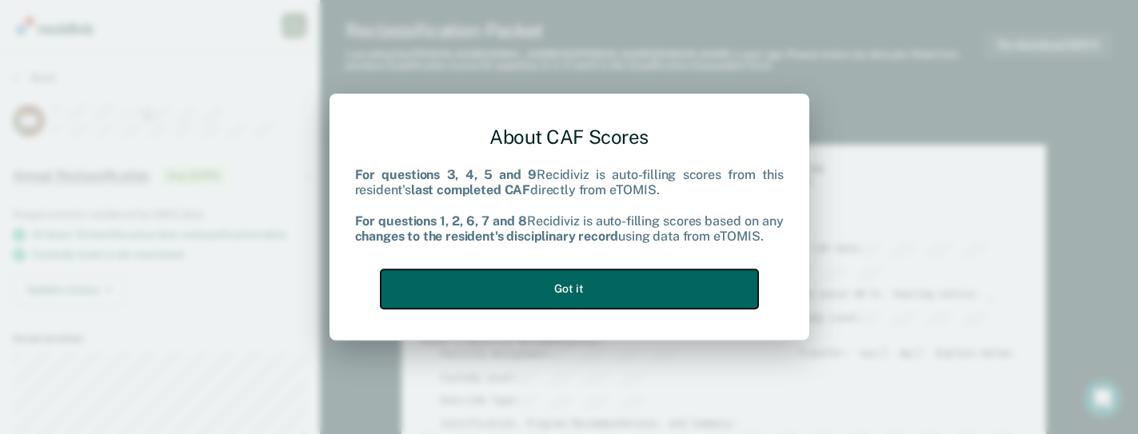
click at [574, 292] on button "Got it" at bounding box center [570, 289] width 378 height 39
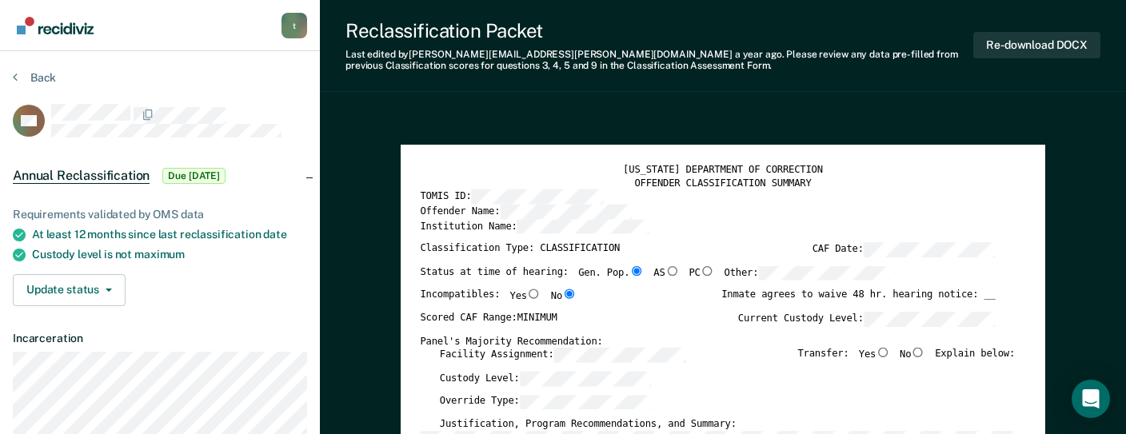
click at [923, 354] on input "No" at bounding box center [918, 353] width 14 height 10
type textarea "x"
radio input "true"
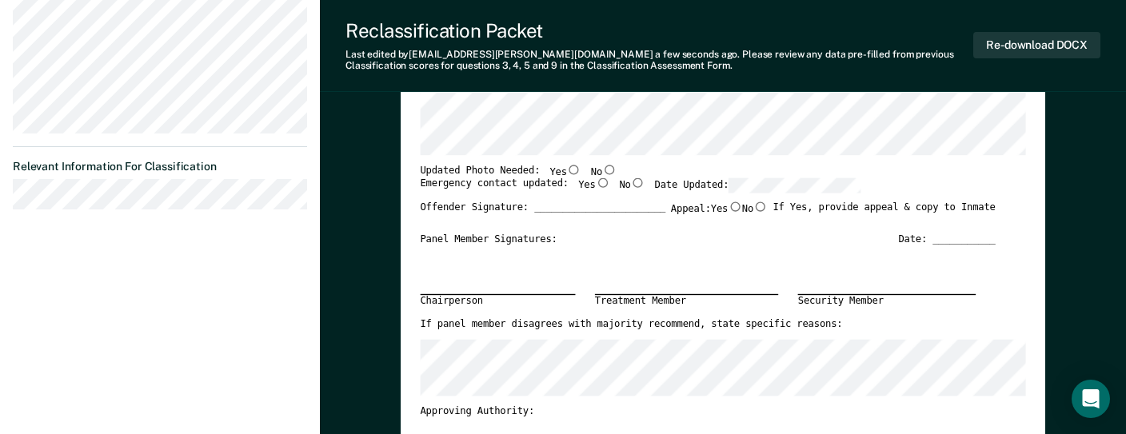
scroll to position [400, 0]
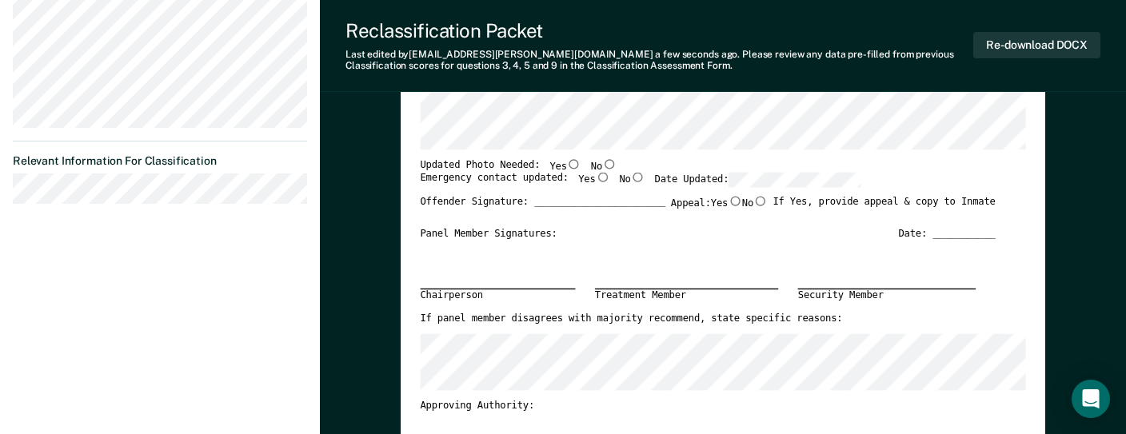
click at [602, 162] on input "No" at bounding box center [609, 164] width 14 height 10
type textarea "x"
radio input "true"
drag, startPoint x: 588, startPoint y: 176, endPoint x: 684, endPoint y: 172, distance: 96.1
click at [595, 175] on input "Yes" at bounding box center [602, 178] width 14 height 10
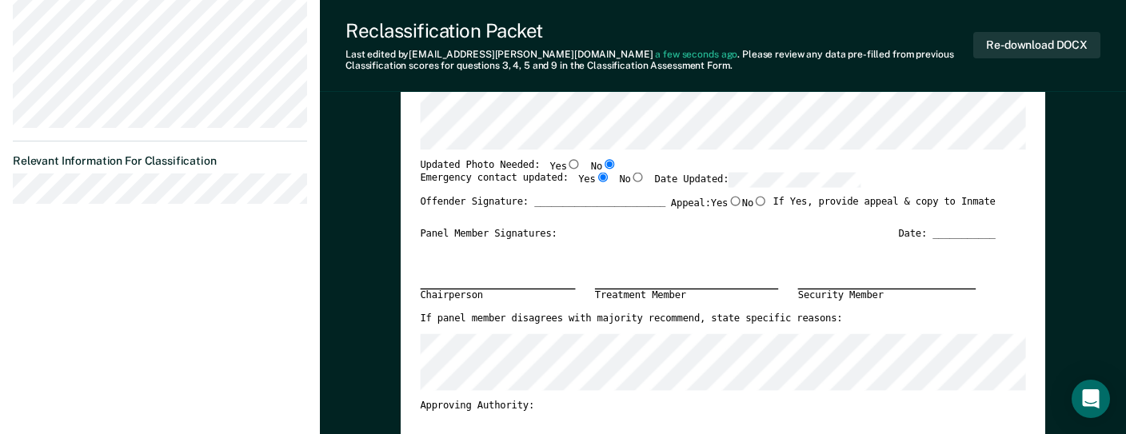
type textarea "x"
radio input "true"
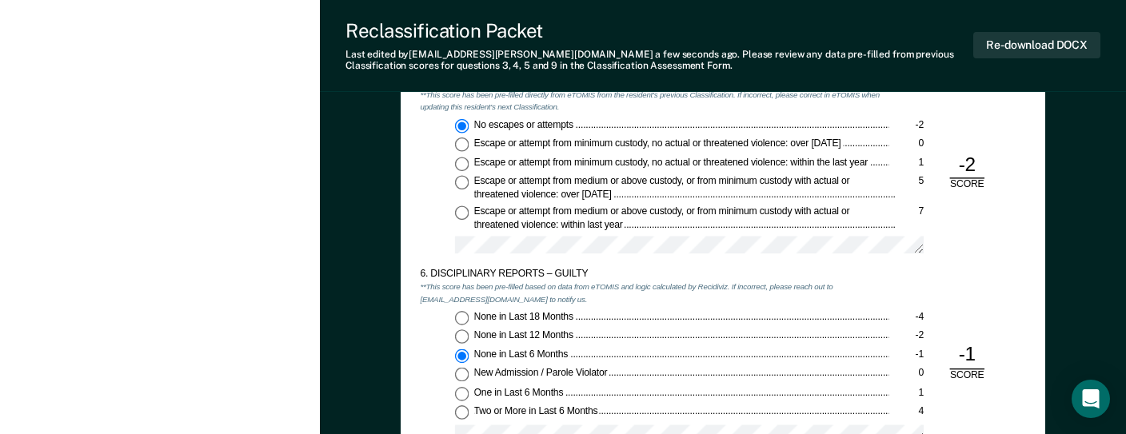
scroll to position [1840, 0]
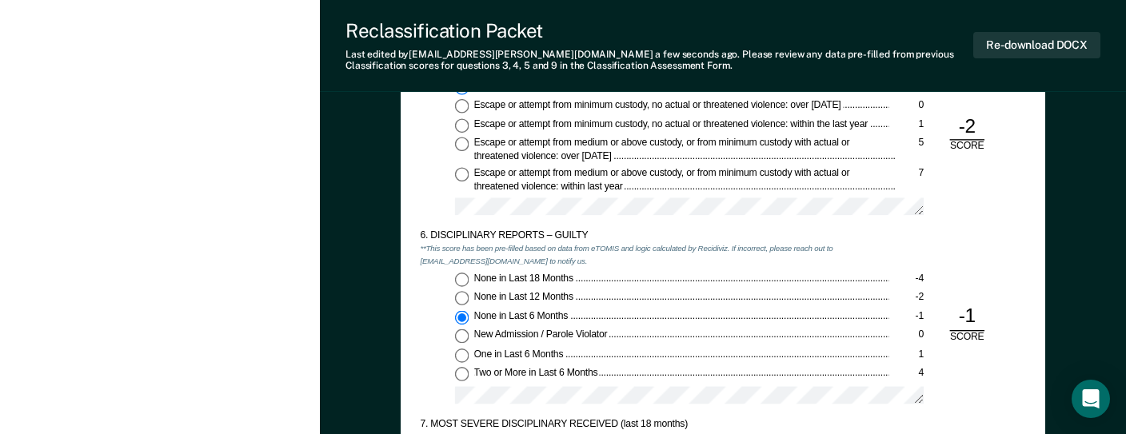
click at [466, 295] on input "None in Last 12 Months -2" at bounding box center [462, 299] width 14 height 14
type textarea "x"
radio input "true"
radio input "false"
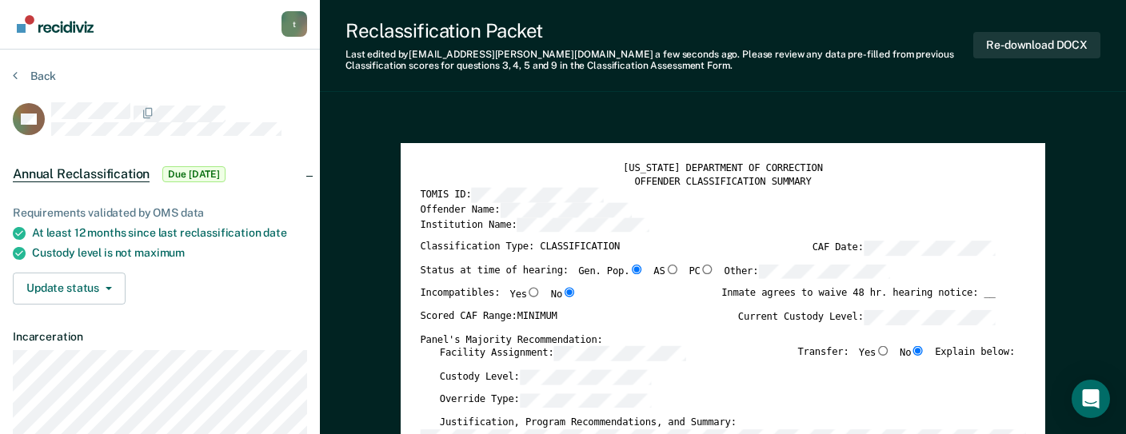
scroll to position [0, 0]
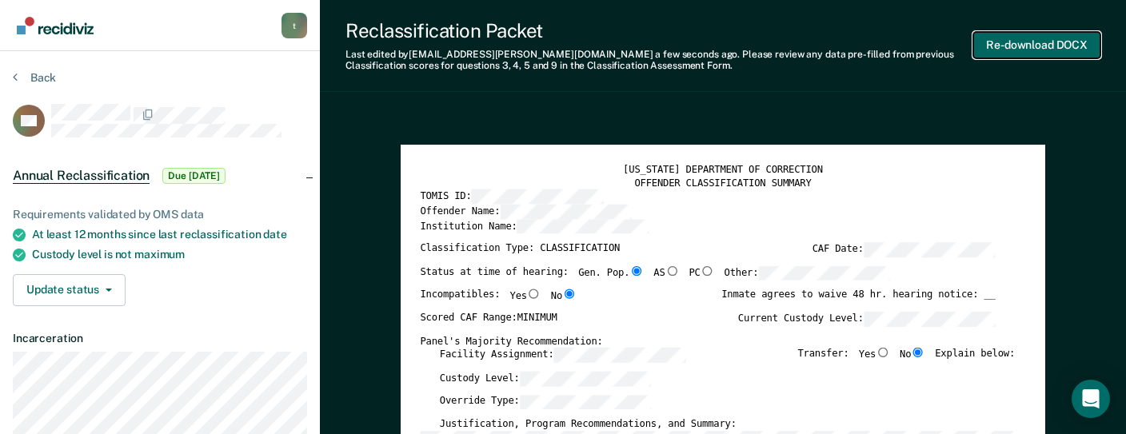
click at [1036, 41] on button "Re-download DOCX" at bounding box center [1037, 45] width 127 height 26
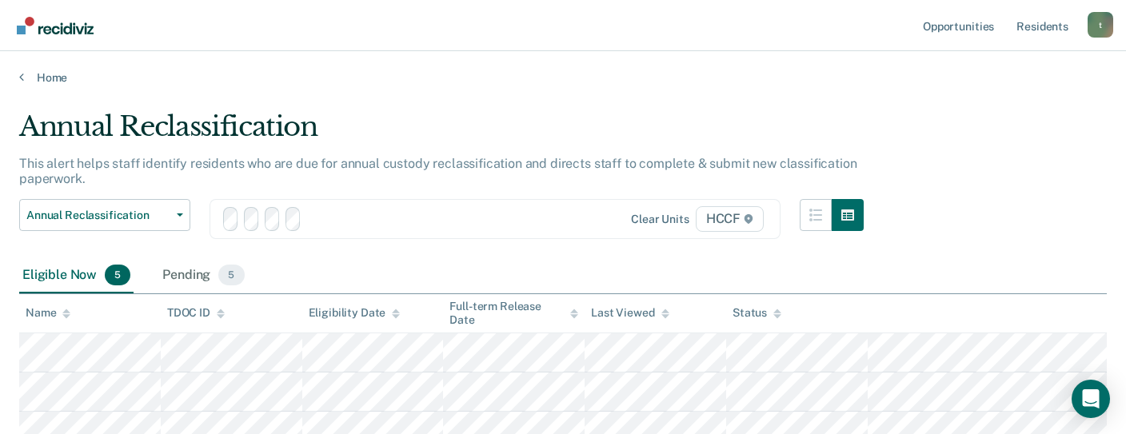
scroll to position [160, 0]
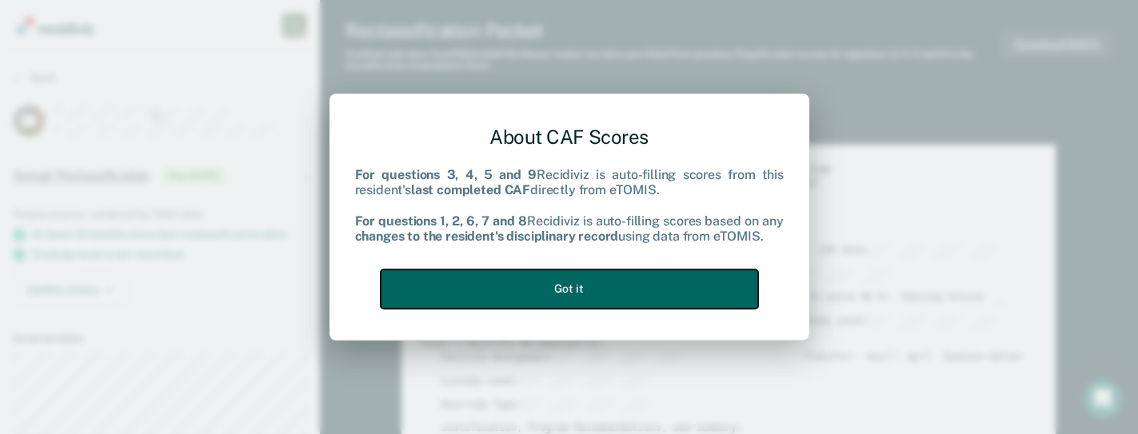
click at [683, 288] on button "Got it" at bounding box center [570, 289] width 378 height 39
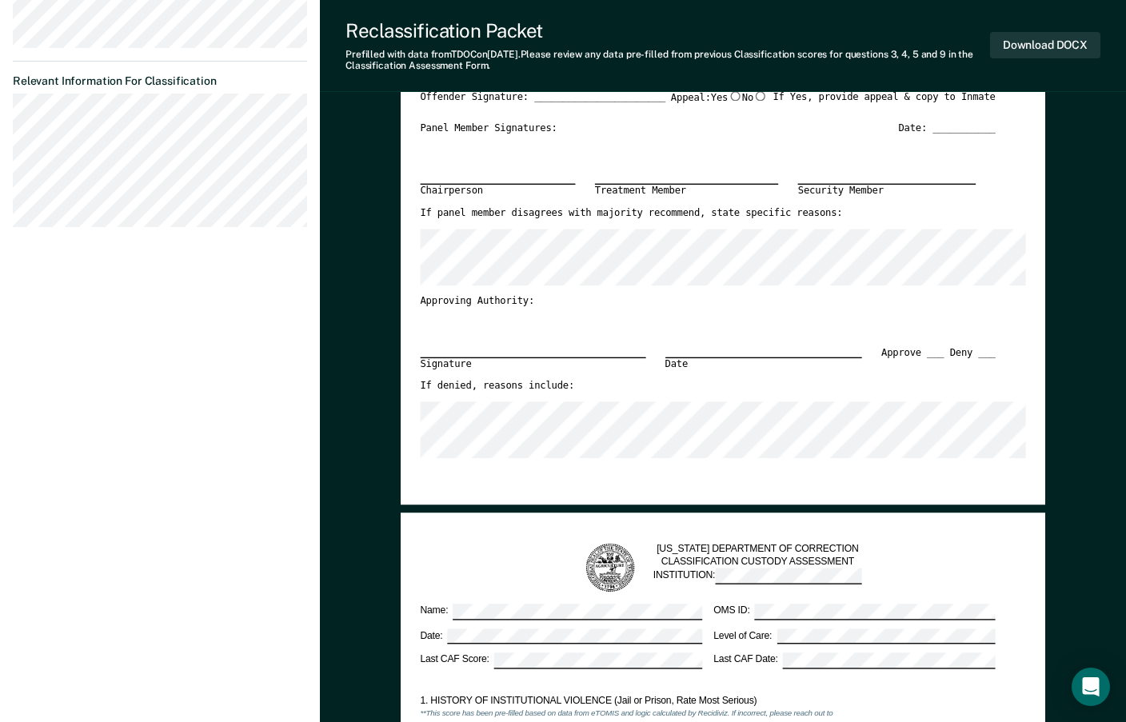
scroll to position [240, 0]
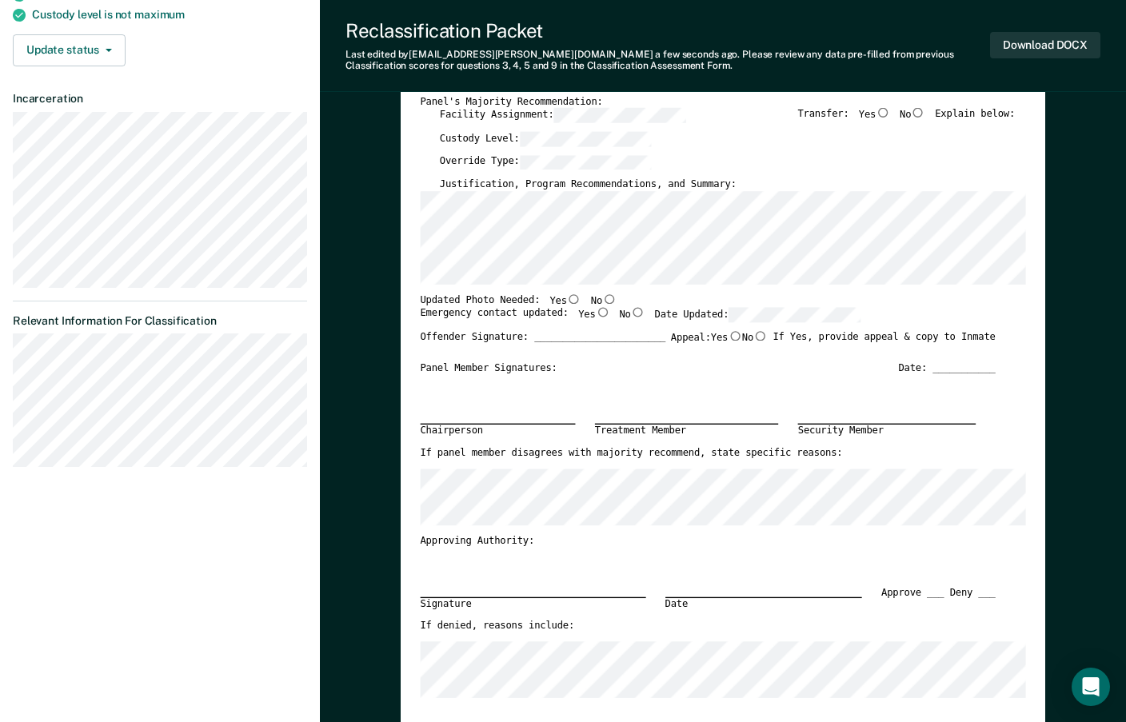
click at [567, 301] on input "Yes" at bounding box center [574, 299] width 14 height 10
type textarea "x"
radio input "true"
click at [595, 316] on input "Yes" at bounding box center [602, 313] width 14 height 10
type textarea "x"
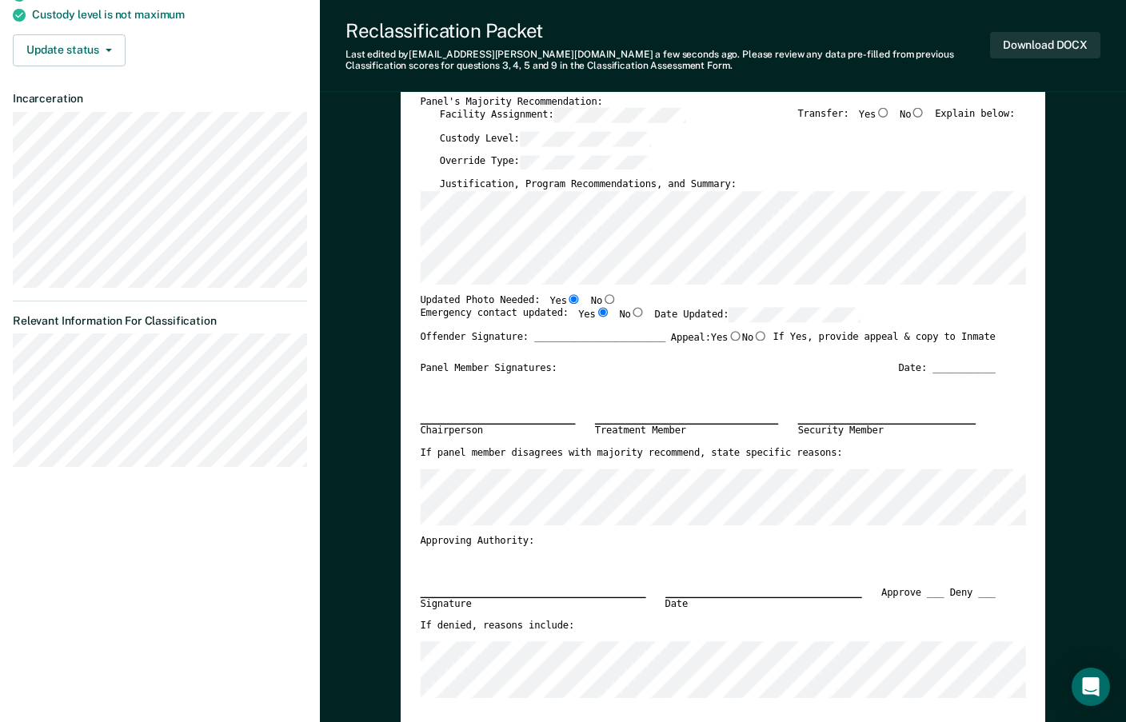
radio input "true"
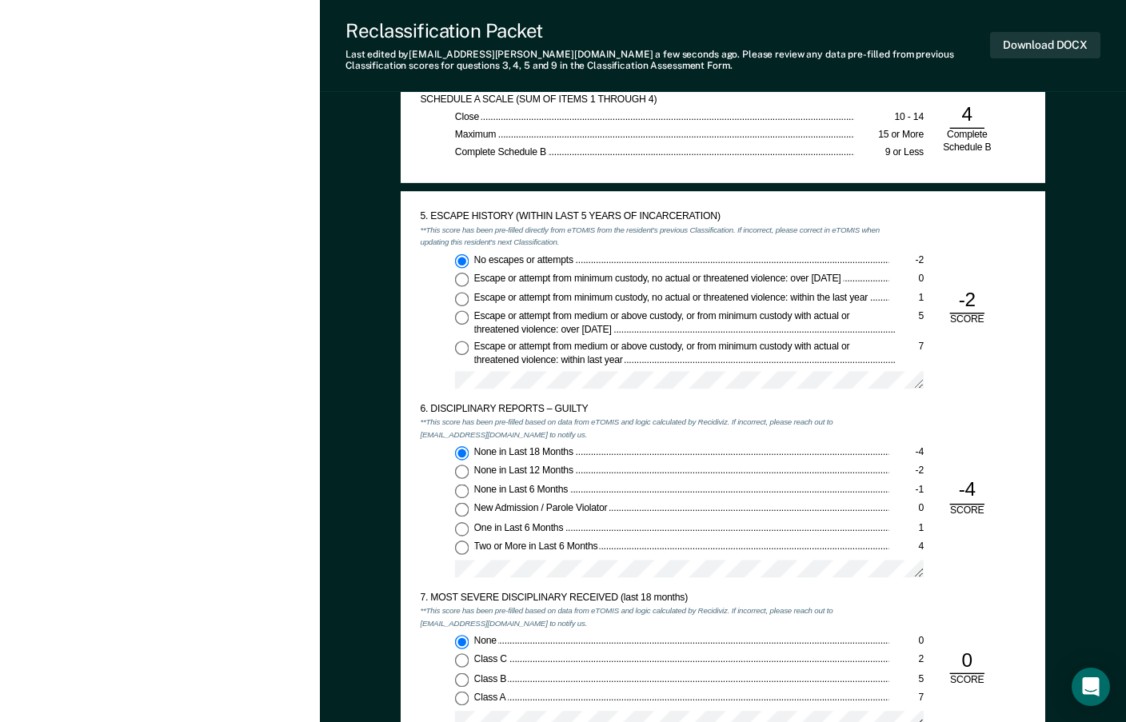
scroll to position [1680, 0]
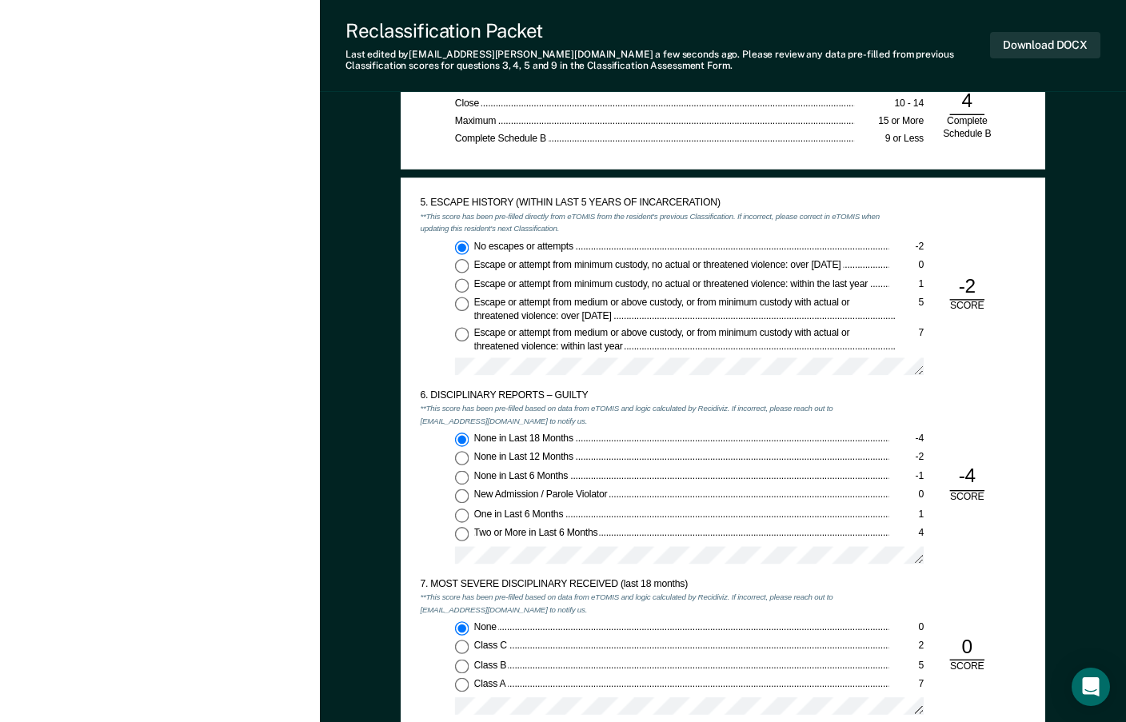
click at [606, 434] on div "None in Last 18 Months" at bounding box center [681, 439] width 415 height 13
click at [470, 434] on input "None in Last 18 Months -4" at bounding box center [462, 440] width 14 height 14
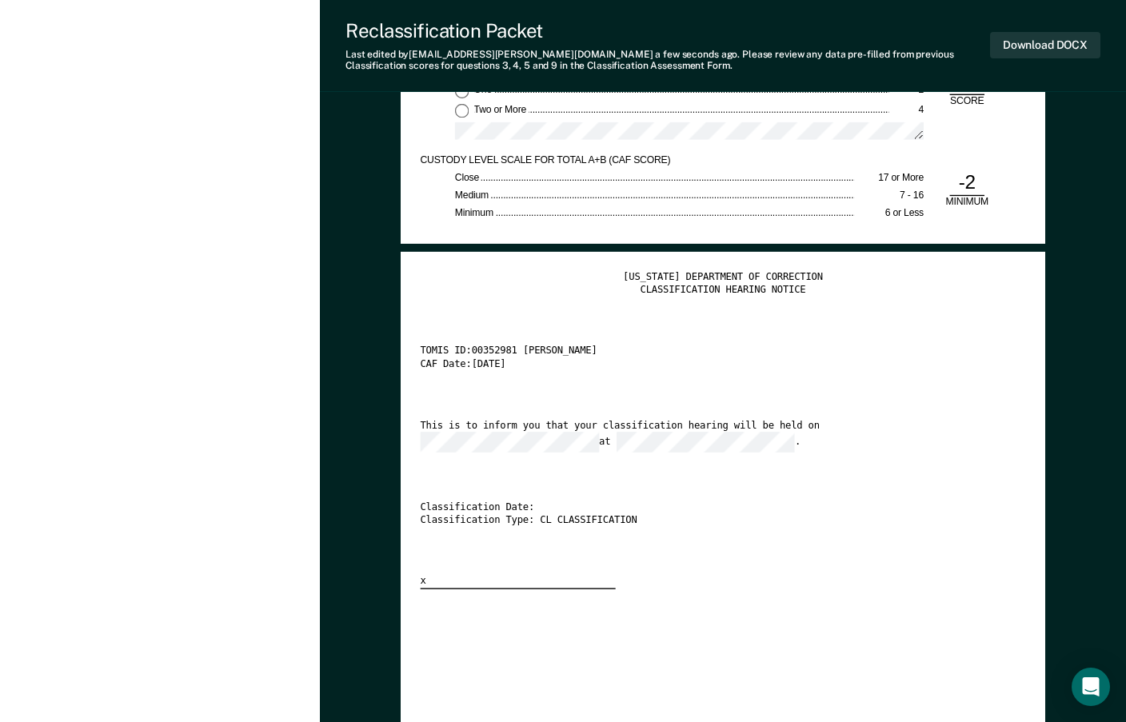
scroll to position [2560, 0]
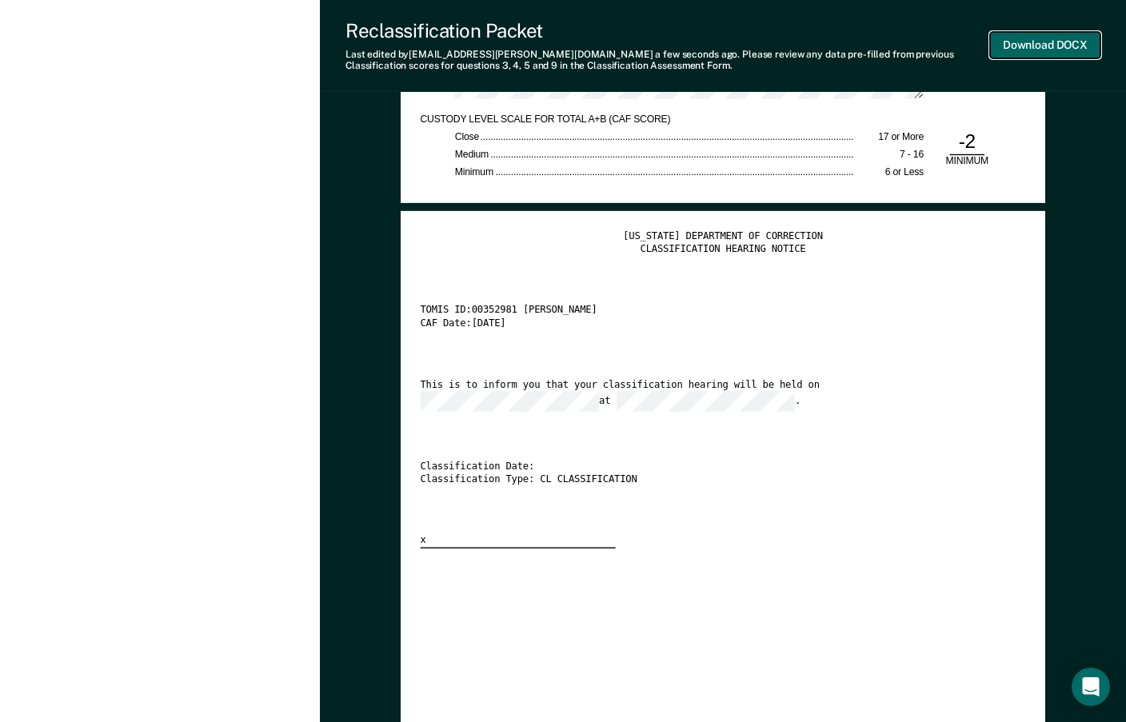
click at [1041, 42] on button "Download DOCX" at bounding box center [1045, 45] width 110 height 26
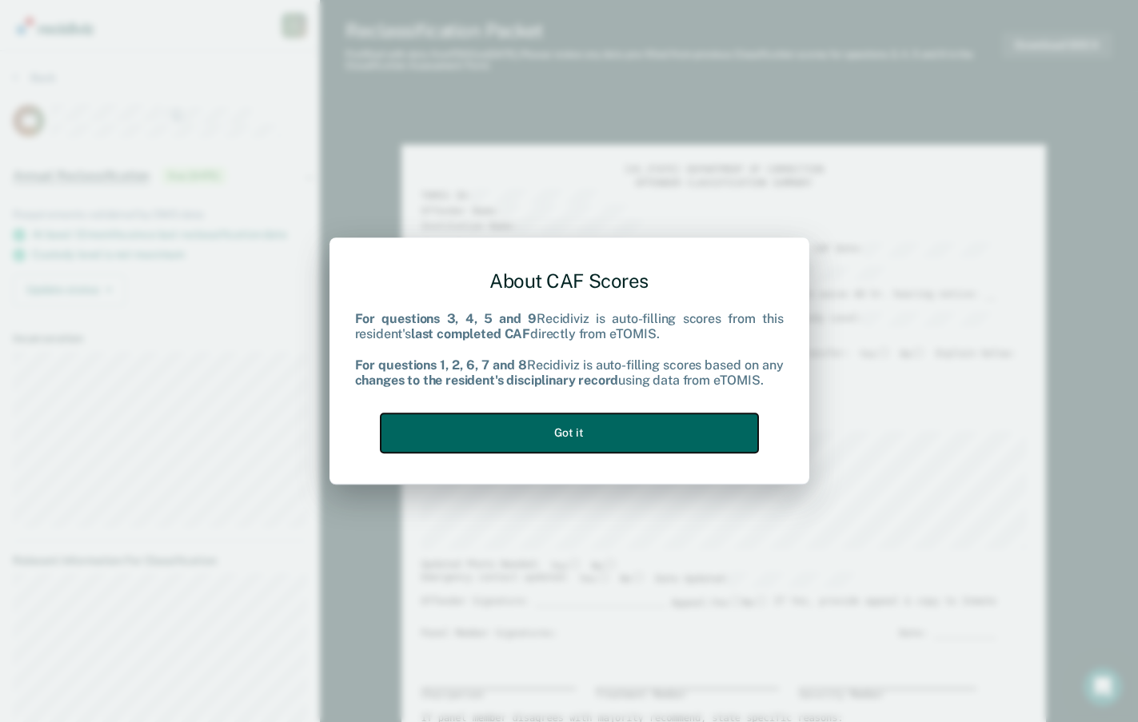
click at [610, 426] on button "Got it" at bounding box center [570, 433] width 378 height 39
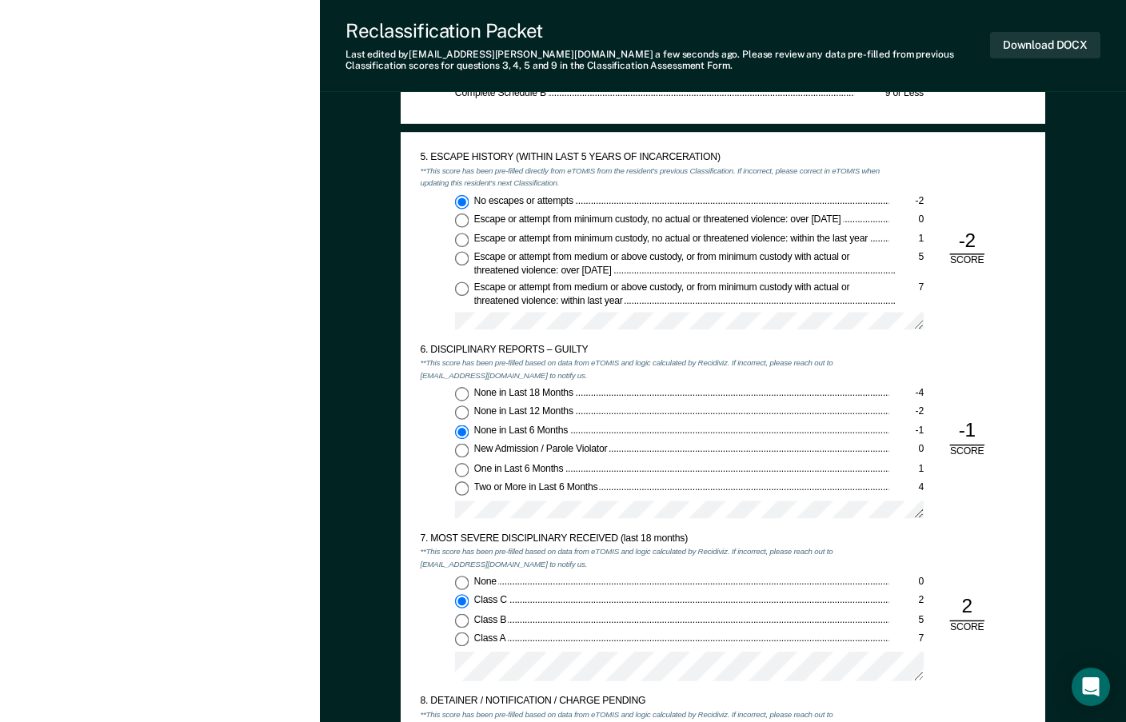
scroll to position [1760, 0]
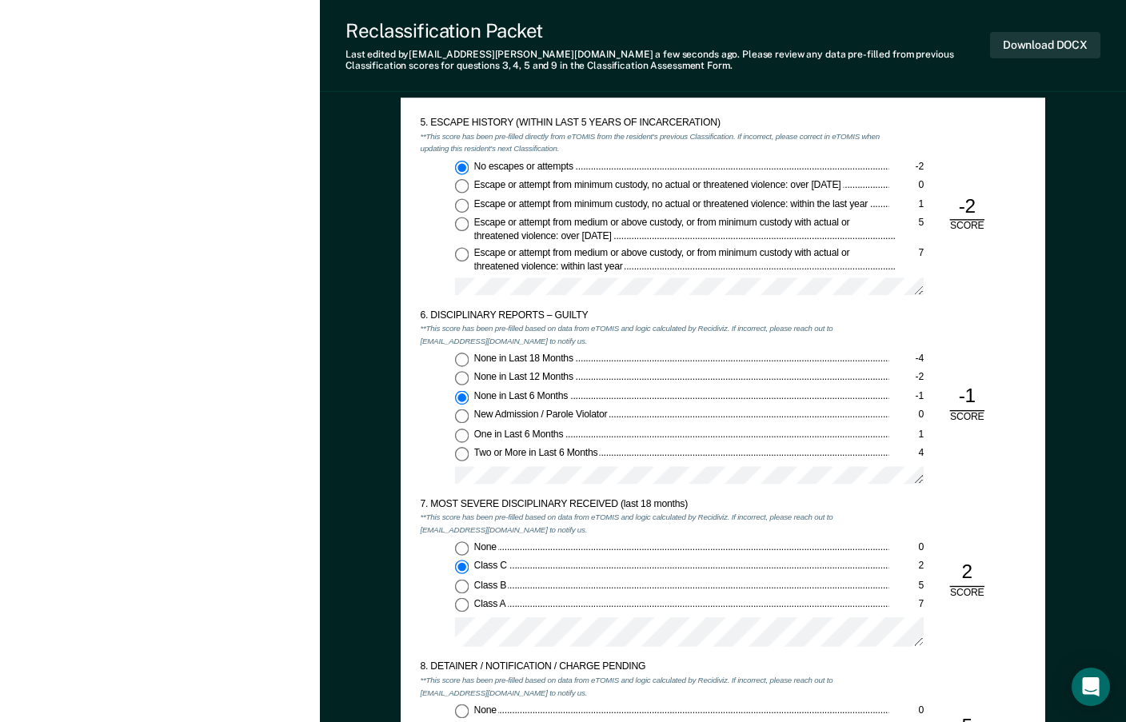
click at [473, 377] on label "None in Last 12 Months -2" at bounding box center [689, 379] width 469 height 14
click at [470, 377] on input "None in Last 12 Months -2" at bounding box center [462, 379] width 14 height 14
type textarea "x"
radio input "true"
radio input "false"
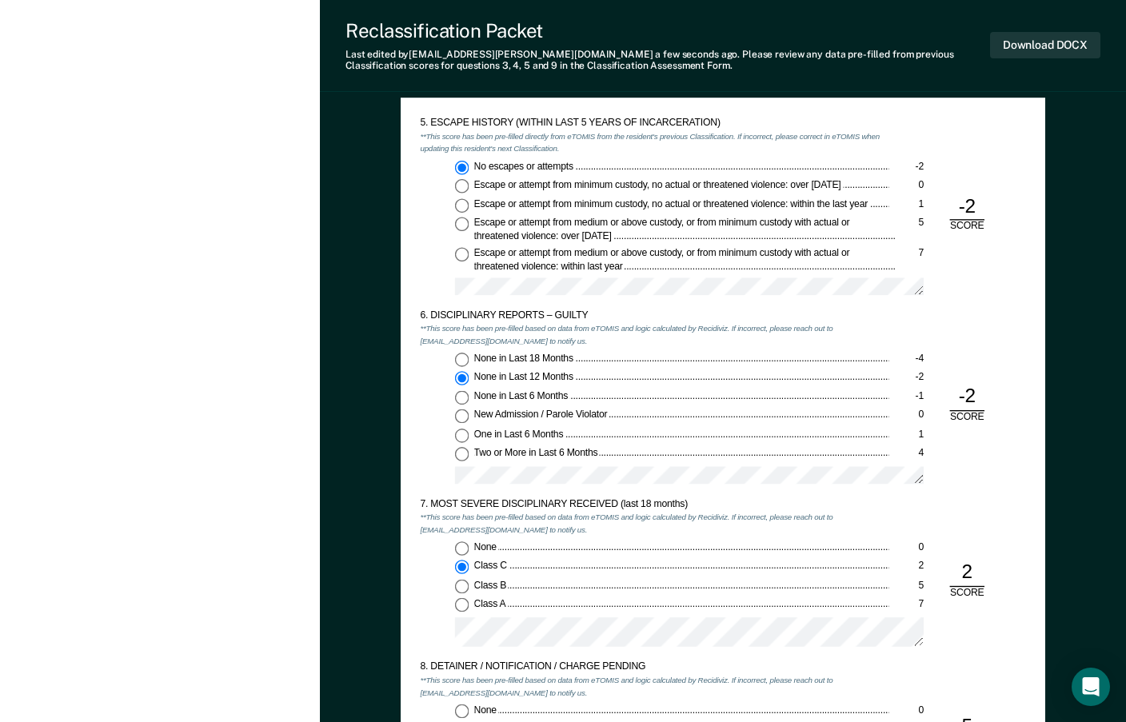
click at [593, 369] on div "None in Last 18 Months -4 None in Last 12 Months -2 None in Last 6 Months -1 Ne…" at bounding box center [654, 423] width 469 height 141
click at [457, 398] on input "None in Last 6 Months -1" at bounding box center [462, 397] width 14 height 14
type textarea "x"
radio input "false"
radio input "true"
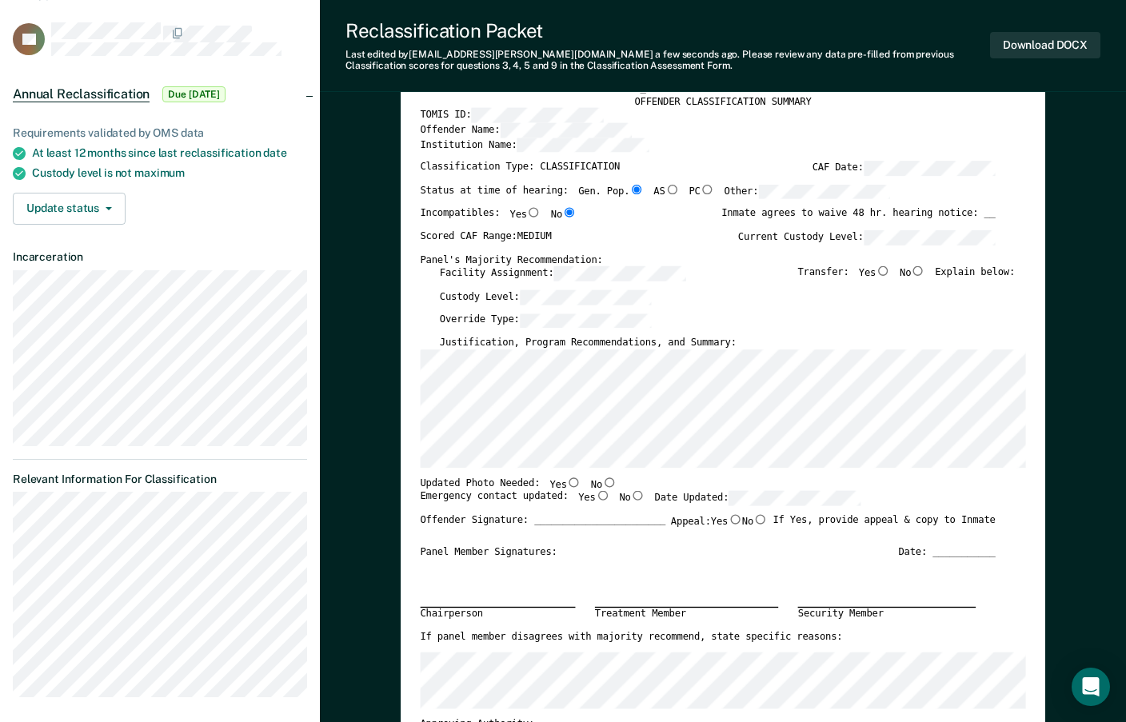
scroll to position [80, 0]
click at [923, 272] on input "No" at bounding box center [918, 273] width 14 height 10
type textarea "x"
radio input "true"
click at [1018, 46] on button "Download DOCX" at bounding box center [1045, 45] width 110 height 26
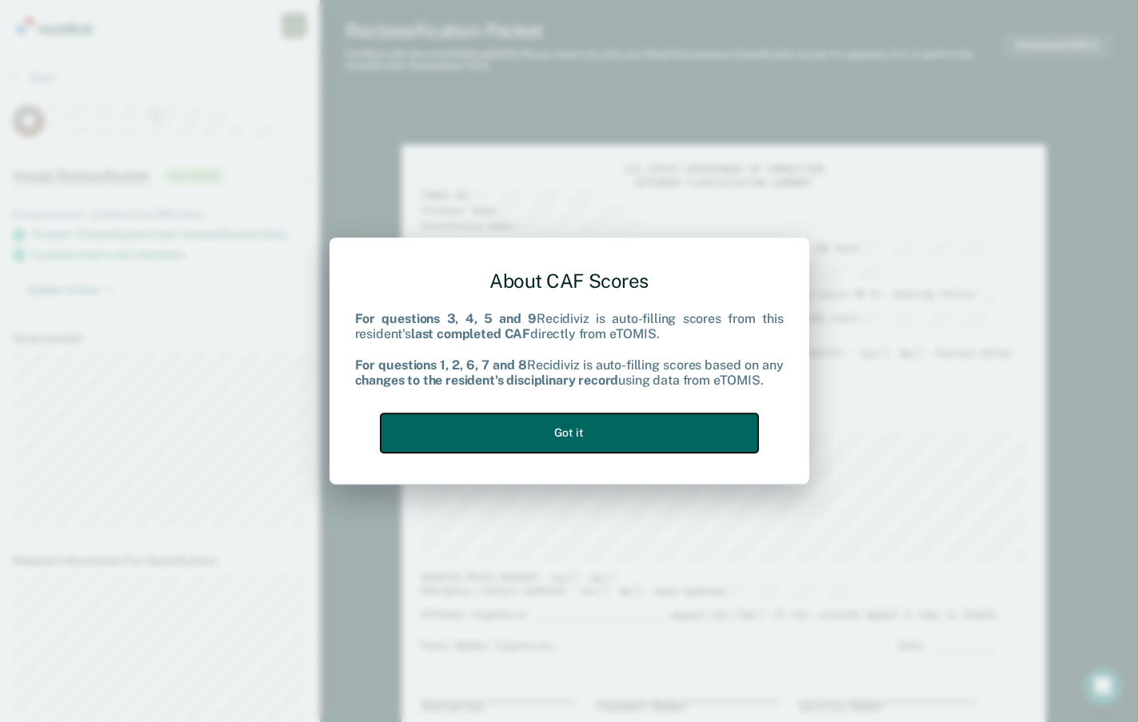
click at [440, 442] on button "Got it" at bounding box center [570, 433] width 378 height 39
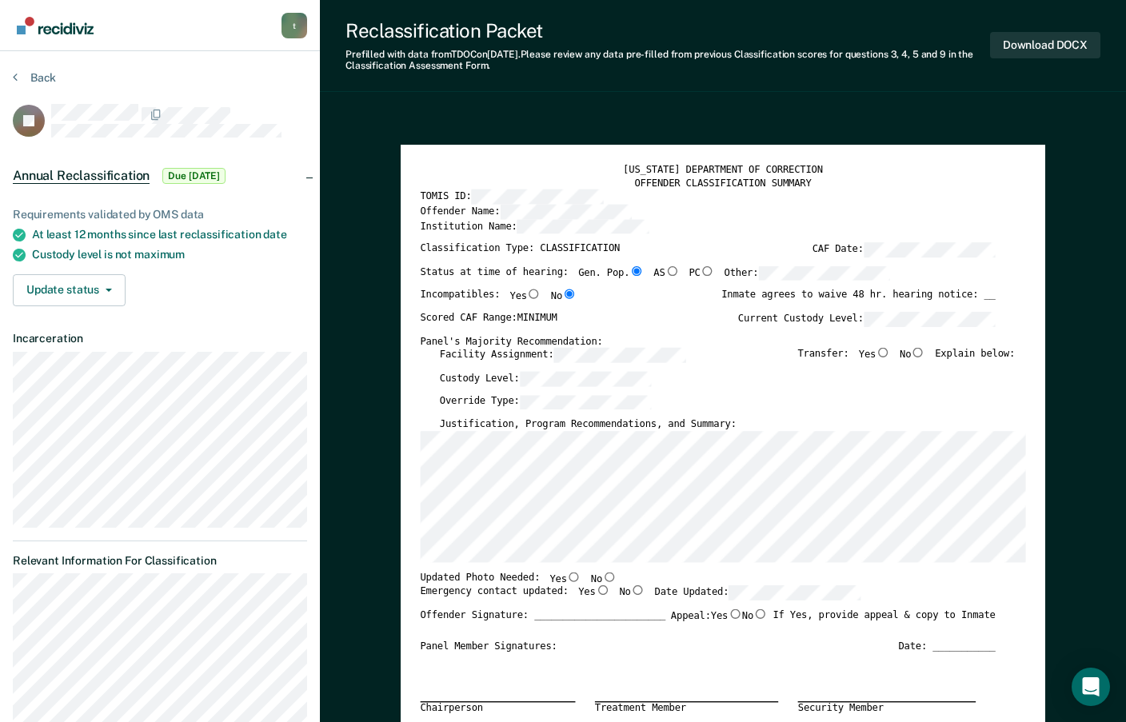
click at [921, 354] on input "No" at bounding box center [918, 353] width 14 height 10
type textarea "x"
radio input "true"
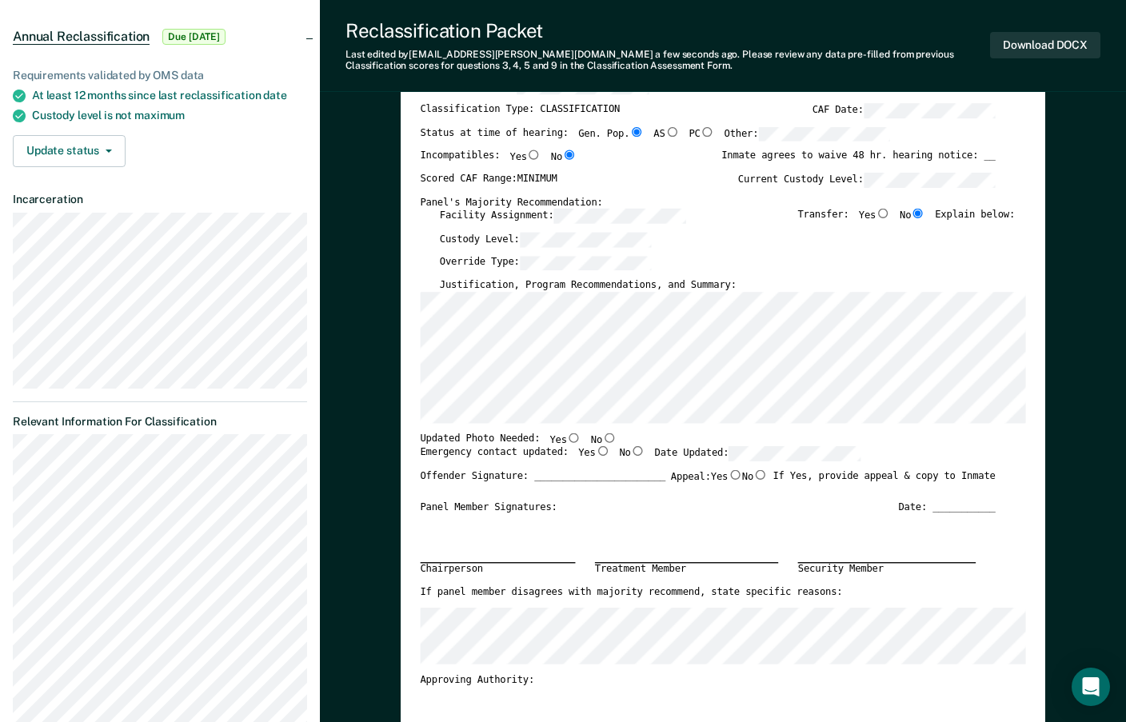
scroll to position [160, 0]
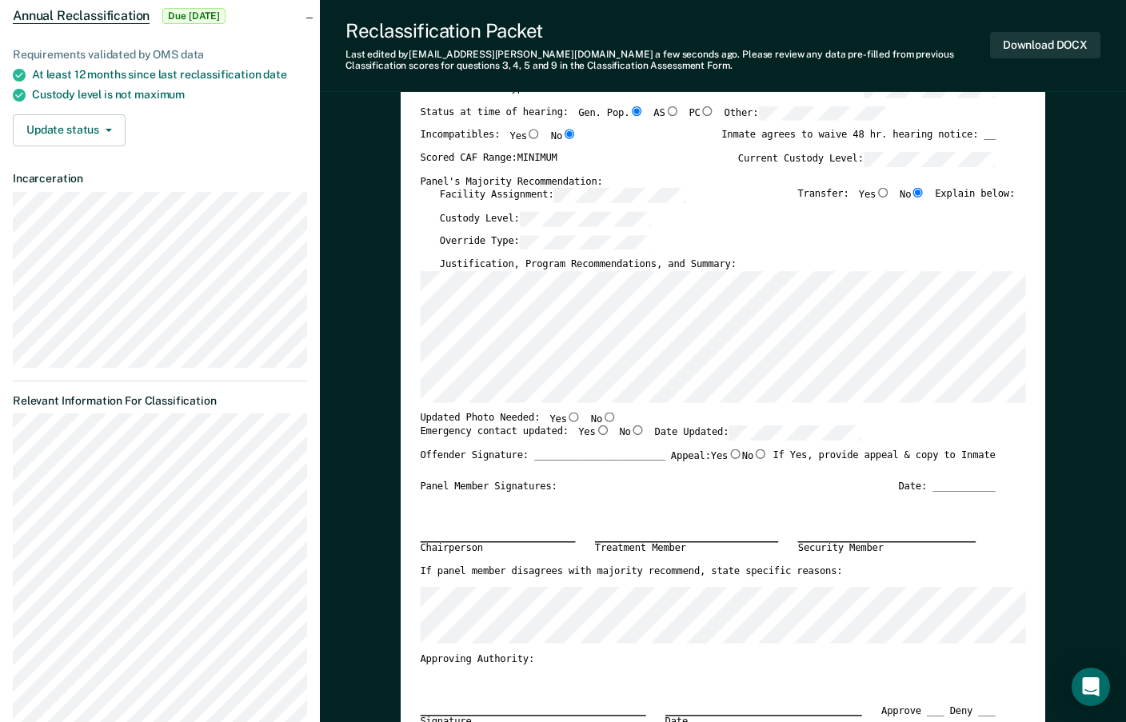
click at [602, 419] on input "No" at bounding box center [609, 417] width 14 height 10
type textarea "x"
radio input "true"
click at [595, 430] on input "Yes" at bounding box center [602, 431] width 14 height 10
type textarea "x"
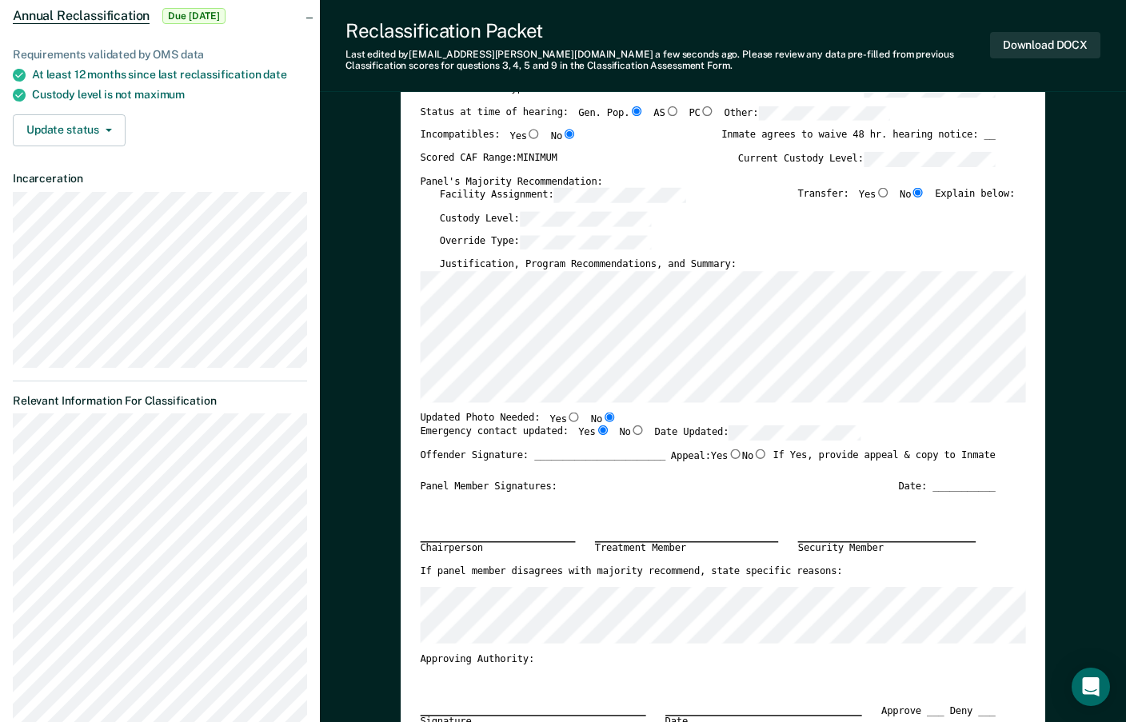
radio input "true"
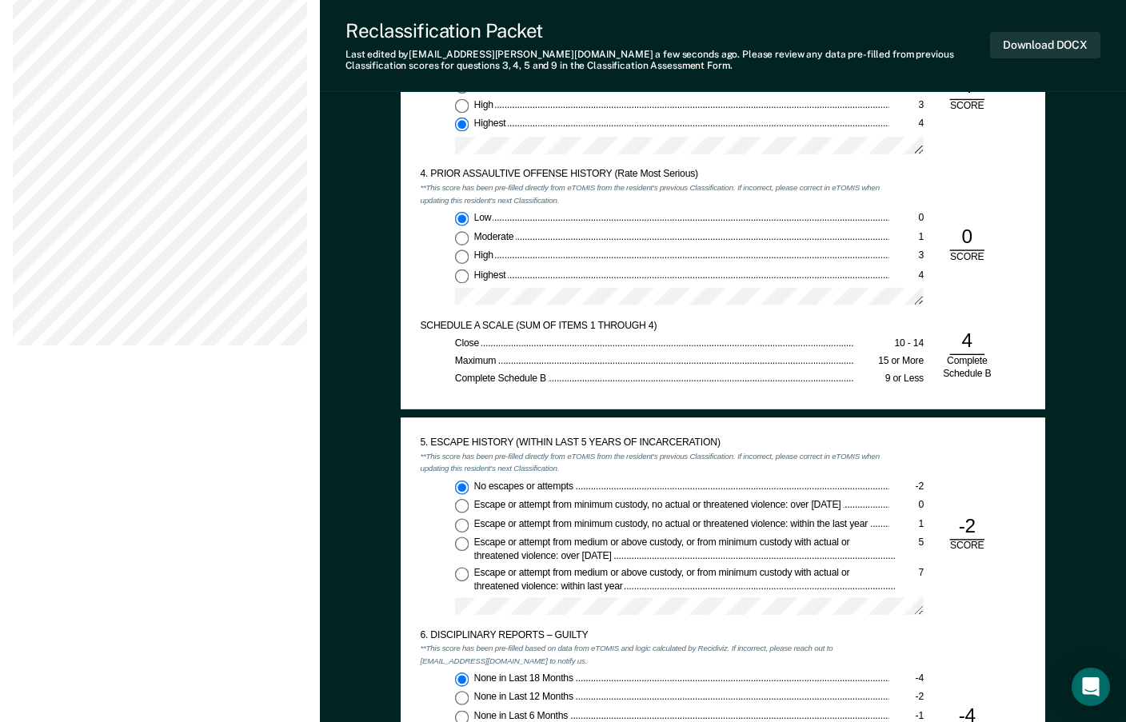
scroll to position [800, 0]
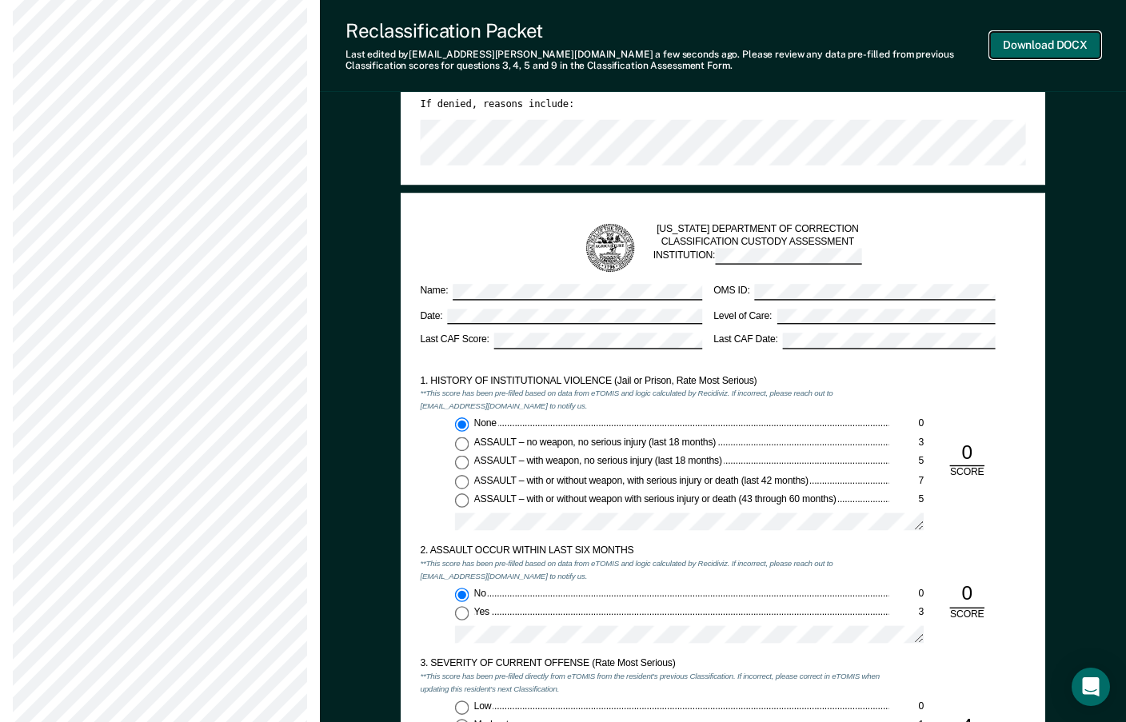
click at [1036, 48] on button "Download DOCX" at bounding box center [1045, 45] width 110 height 26
type textarea "x"
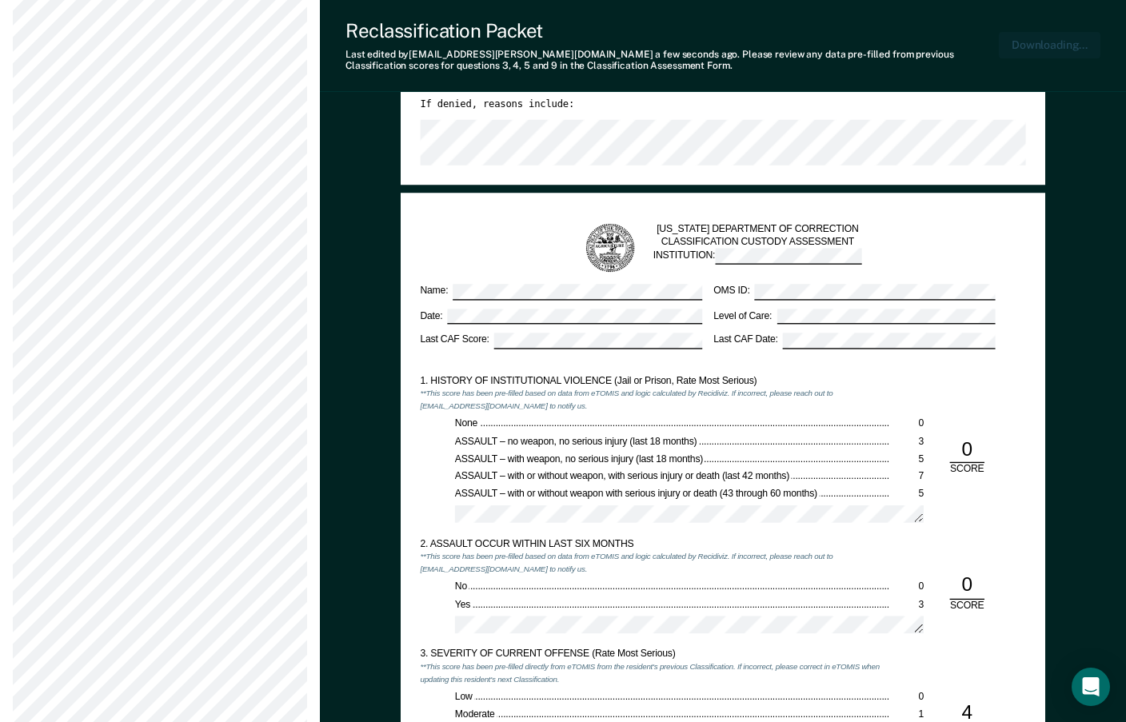
scroll to position [878, 0]
